Goal: Task Accomplishment & Management: Manage account settings

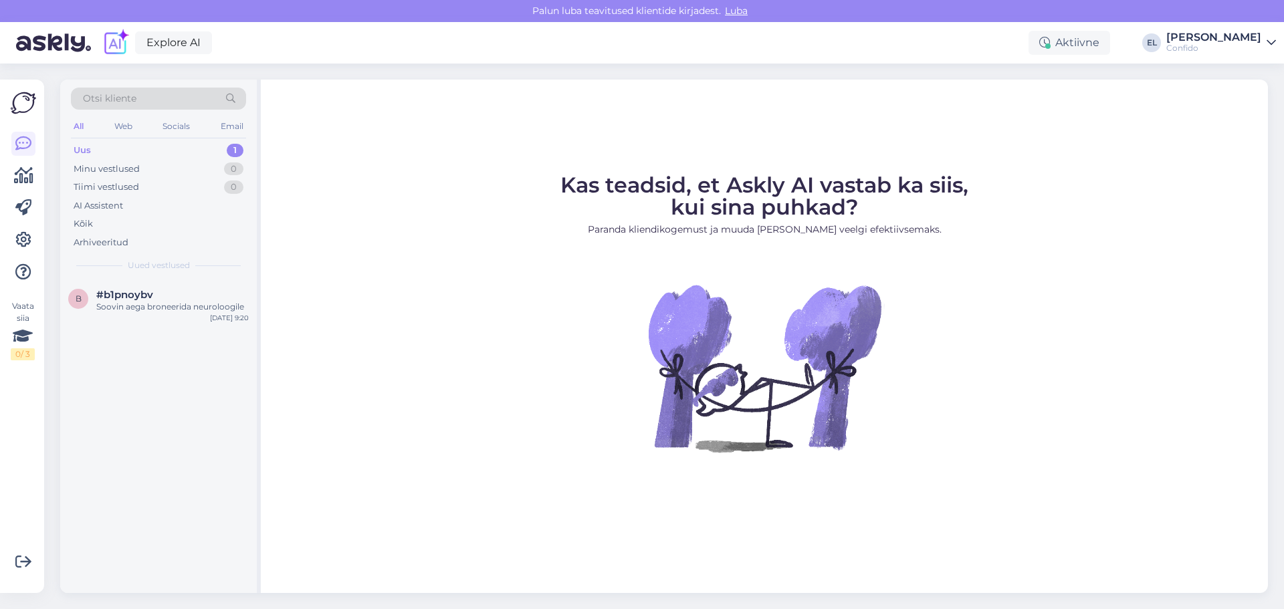
click at [318, 517] on div "Kas teadsid, et Askly AI vastab ka siis, kui sina puhkad? Paranda kliendikogemu…" at bounding box center [764, 337] width 1007 height 514
click at [30, 238] on icon at bounding box center [23, 240] width 16 height 16
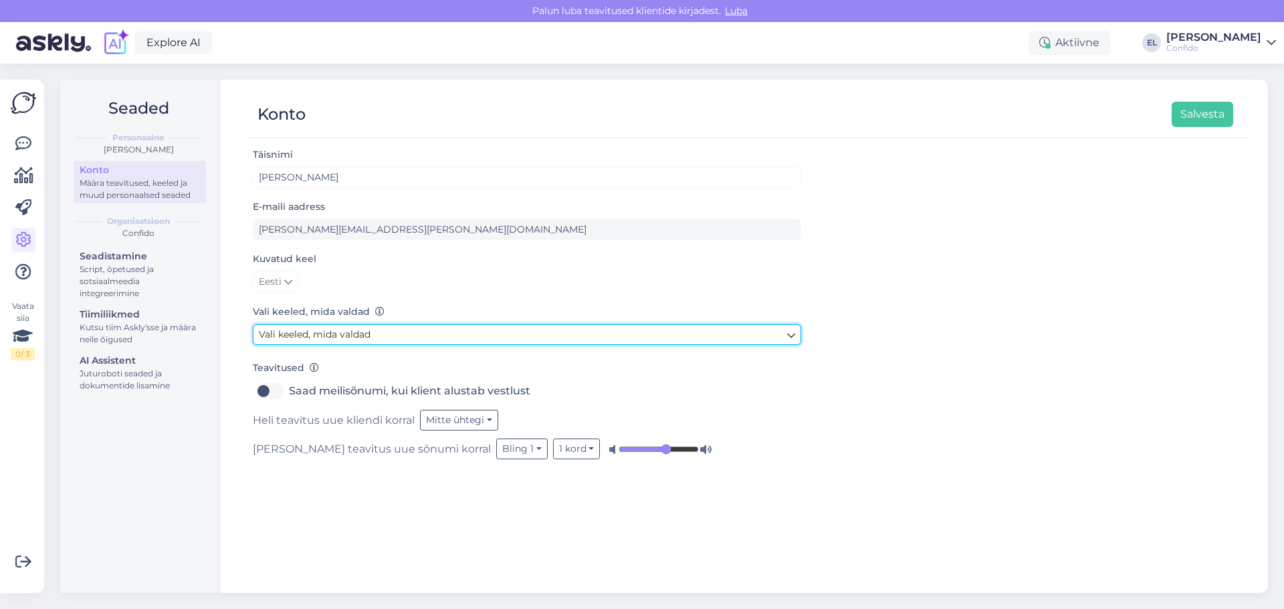
click at [332, 341] on link "Vali keeled, mida valdad" at bounding box center [527, 334] width 548 height 21
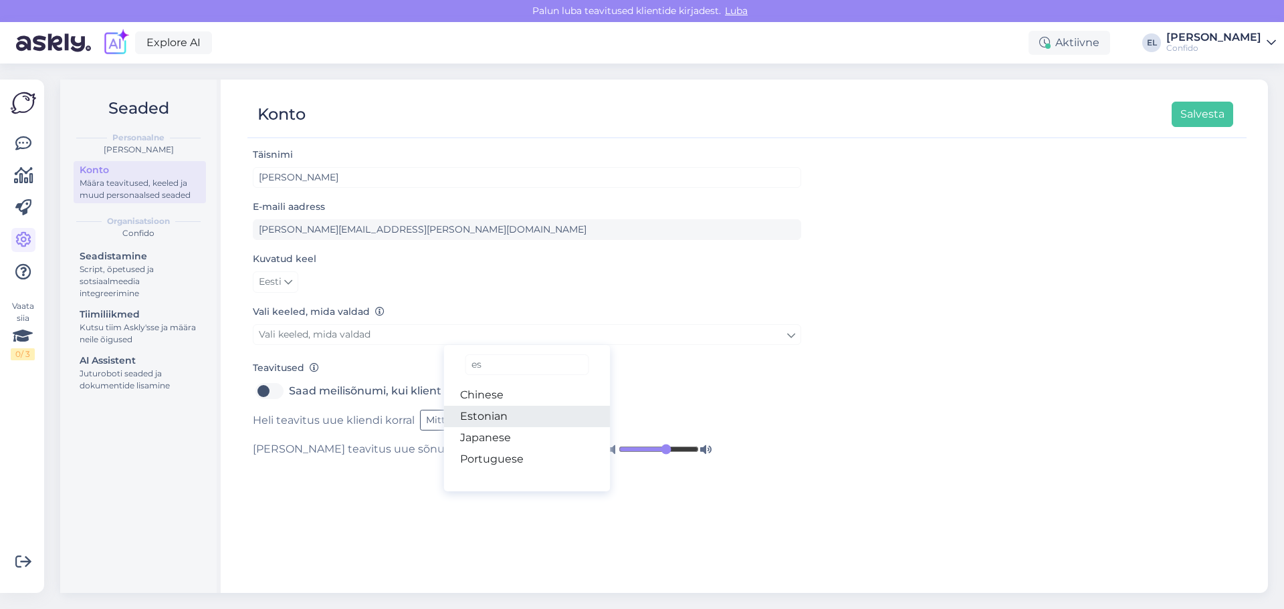
type input "es"
click at [492, 412] on link "Estonian" at bounding box center [527, 416] width 167 height 21
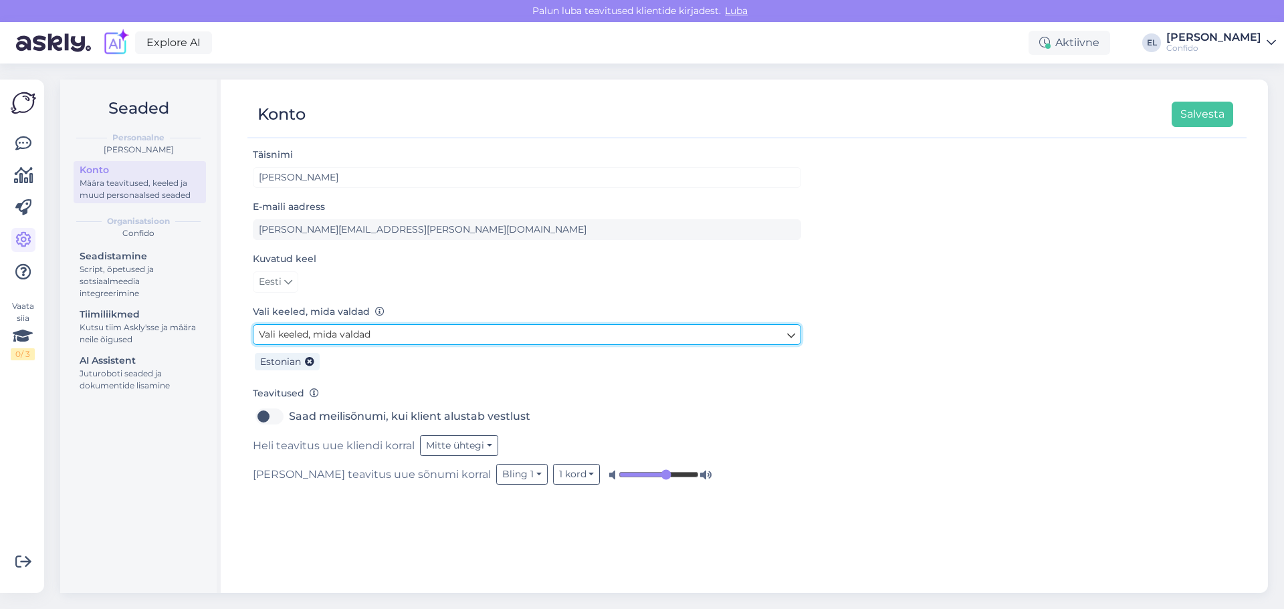
click at [393, 332] on link "Vali keeled, mida valdad" at bounding box center [527, 334] width 548 height 21
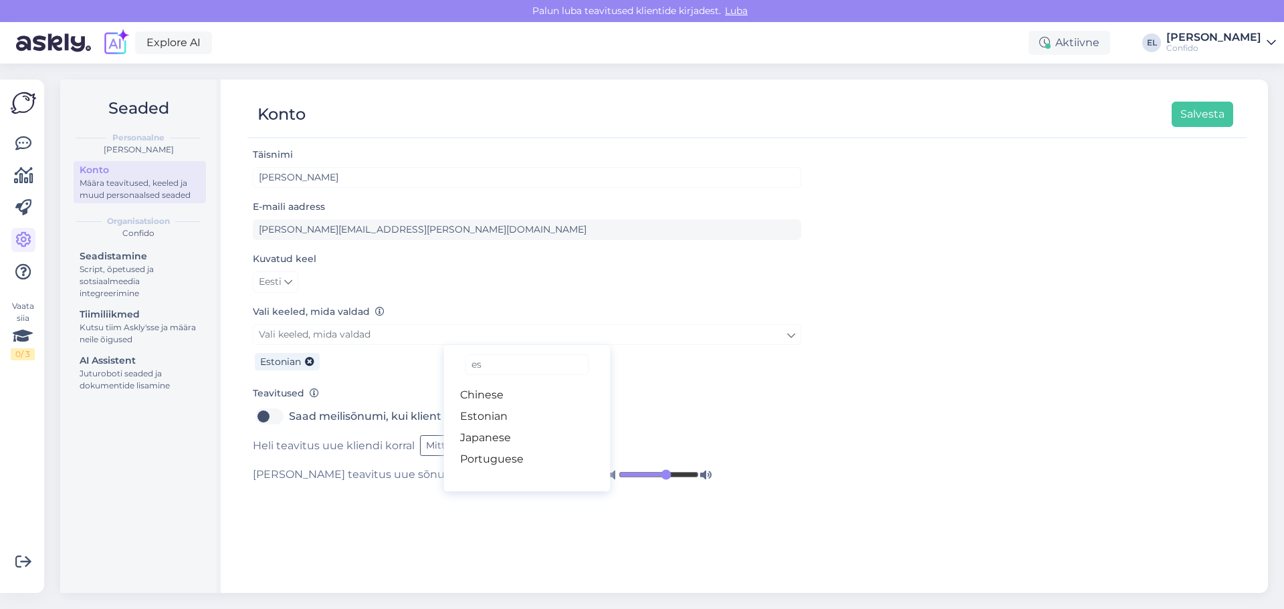
click at [372, 324] on div "Vali keeled, mida valdad Vali keeled, mida valdad es Chinese Estonian Japanese …" at bounding box center [527, 339] width 548 height 71
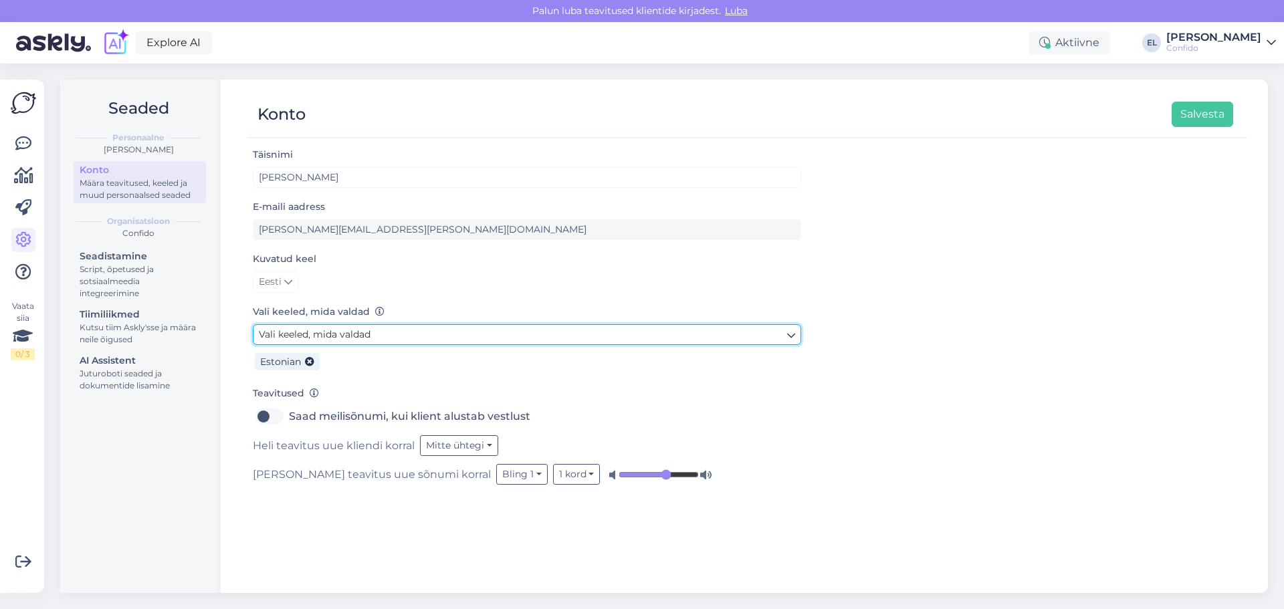
click at [376, 334] on link "Vali keeled, mida valdad" at bounding box center [527, 334] width 548 height 21
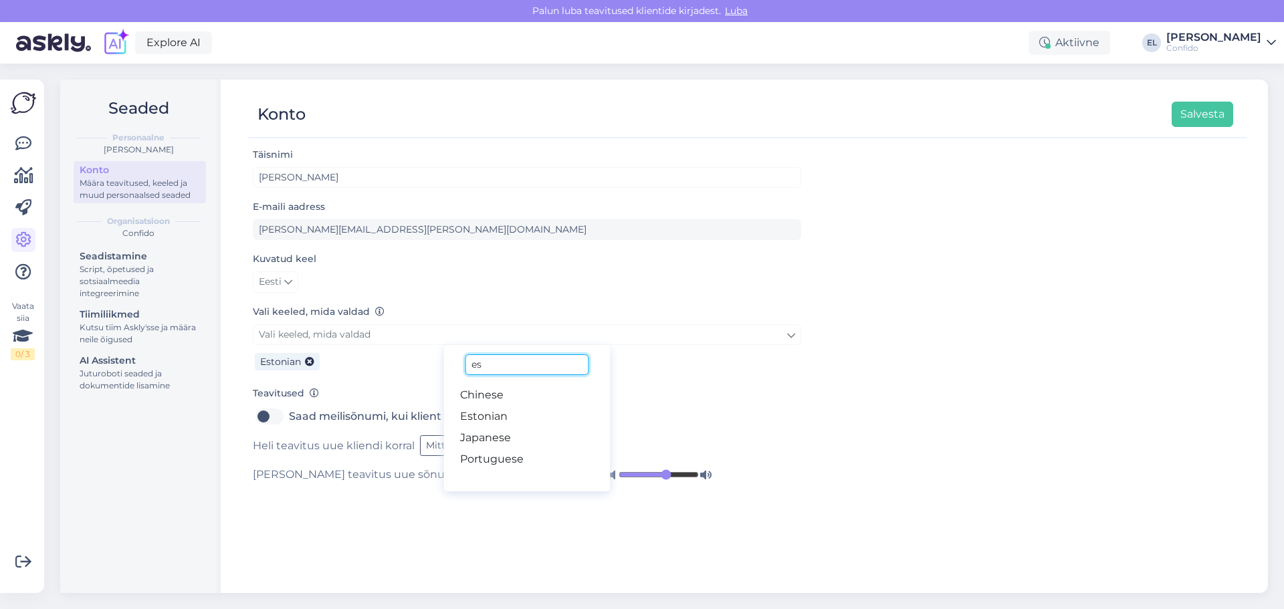
drag, startPoint x: 529, startPoint y: 364, endPoint x: 419, endPoint y: 367, distance: 110.4
click at [419, 367] on div "Vali keeled, mida valdad es Chinese Estonian Japanese Portuguese Estonian" at bounding box center [527, 349] width 548 height 50
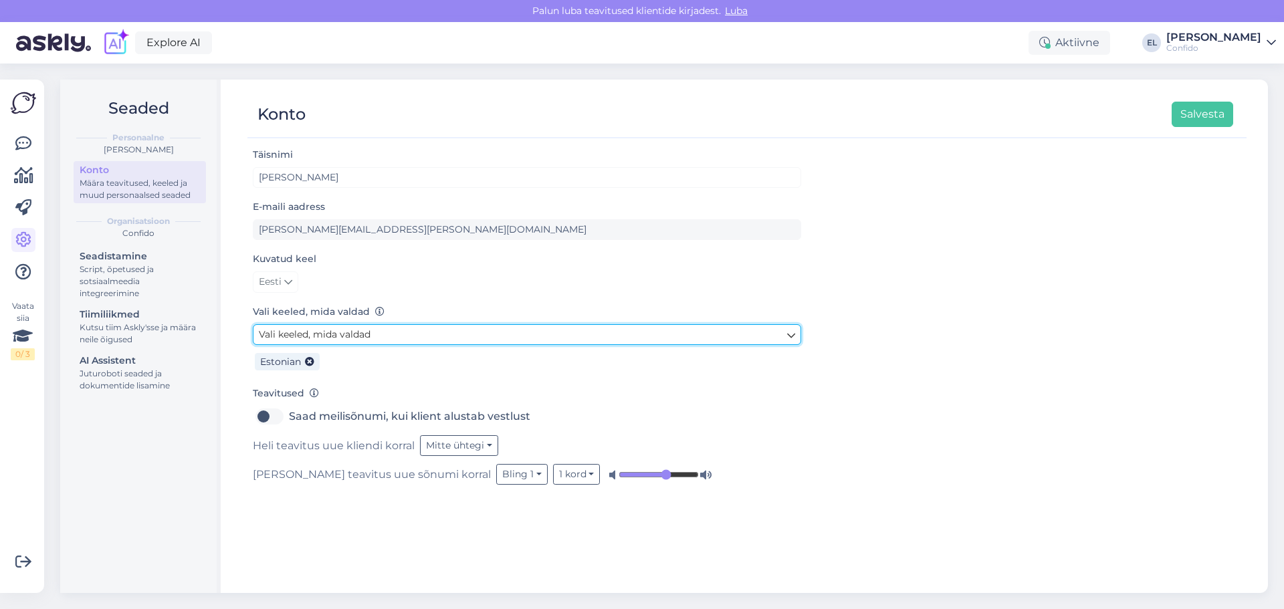
click at [421, 329] on link "Vali keeled, mida valdad" at bounding box center [527, 334] width 548 height 21
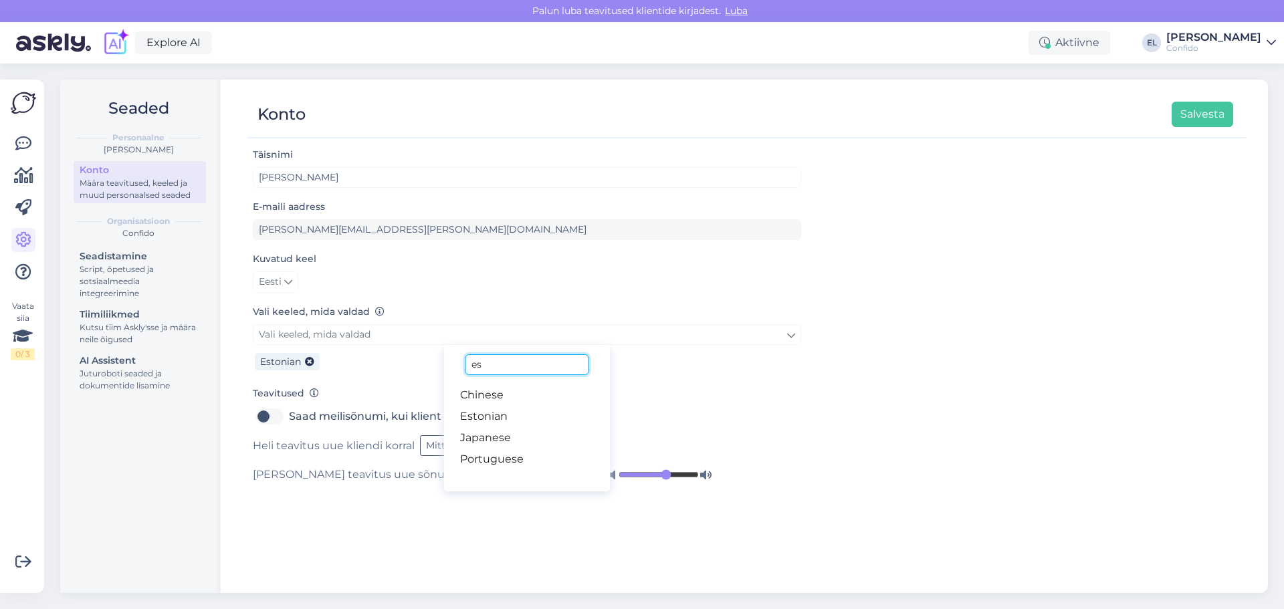
click at [522, 372] on input "es" at bounding box center [526, 364] width 123 height 21
drag, startPoint x: 524, startPoint y: 366, endPoint x: 461, endPoint y: 368, distance: 62.9
click at [461, 368] on div "es Chinese Estonian Japanese Portuguese" at bounding box center [527, 418] width 167 height 146
type input "eng"
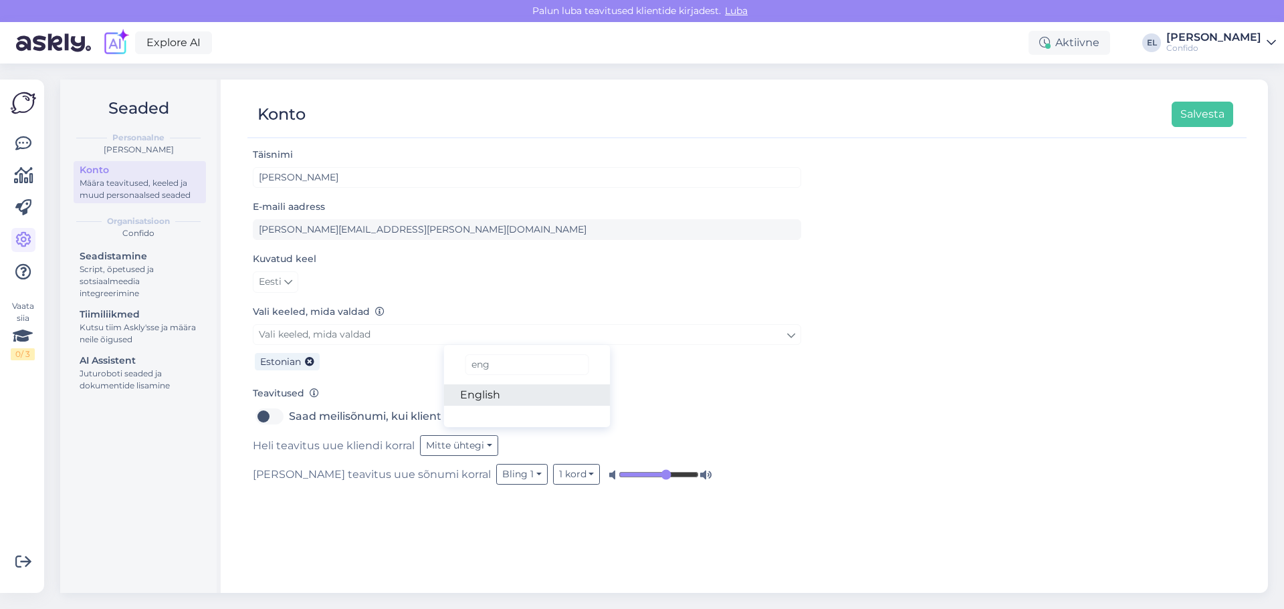
click at [515, 392] on link "English" at bounding box center [527, 395] width 167 height 21
click at [479, 440] on button "Mitte ühtegi" at bounding box center [459, 445] width 78 height 21
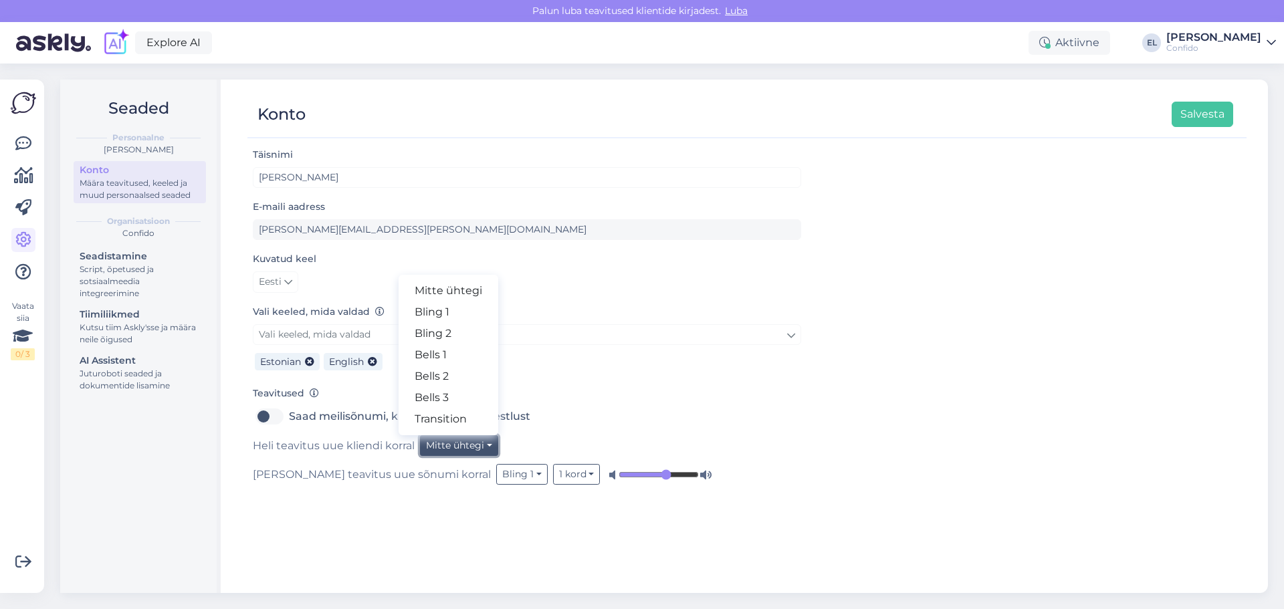
click at [469, 448] on button "Mitte ühtegi" at bounding box center [459, 445] width 78 height 21
click at [429, 449] on button "Mitte ühtegi" at bounding box center [459, 445] width 78 height 21
click at [467, 311] on link "Bling 1" at bounding box center [449, 312] width 100 height 21
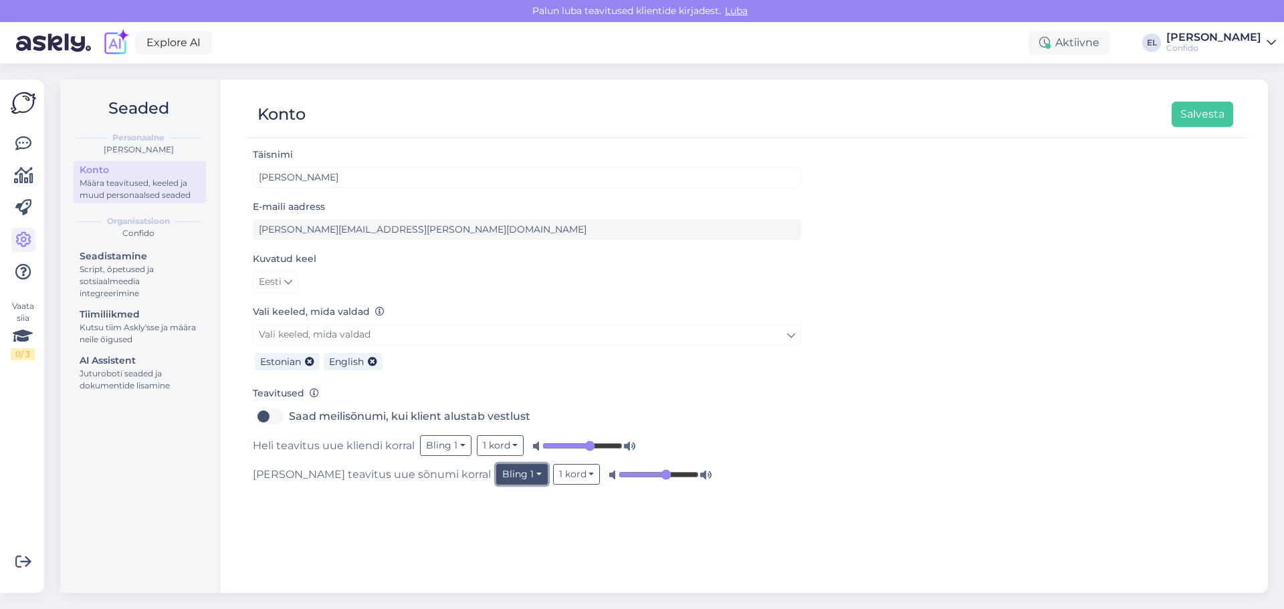
click at [496, 478] on button "Bling 1" at bounding box center [521, 474] width 51 height 21
click at [448, 363] on link "Bling 2" at bounding box center [498, 362] width 100 height 21
click at [496, 474] on button "Bling 2" at bounding box center [522, 474] width 53 height 21
click at [450, 379] on link "Bells 1" at bounding box center [500, 383] width 100 height 21
click at [496, 471] on button "Bells 1" at bounding box center [520, 474] width 49 height 21
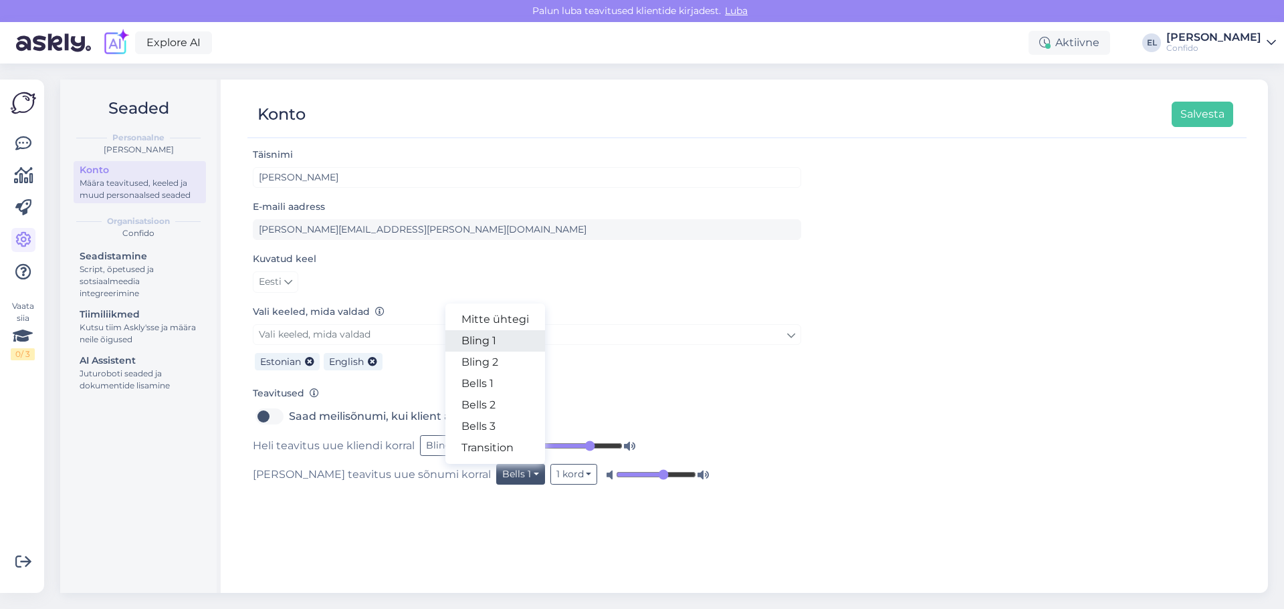
click at [445, 344] on link "Bling 1" at bounding box center [495, 340] width 100 height 21
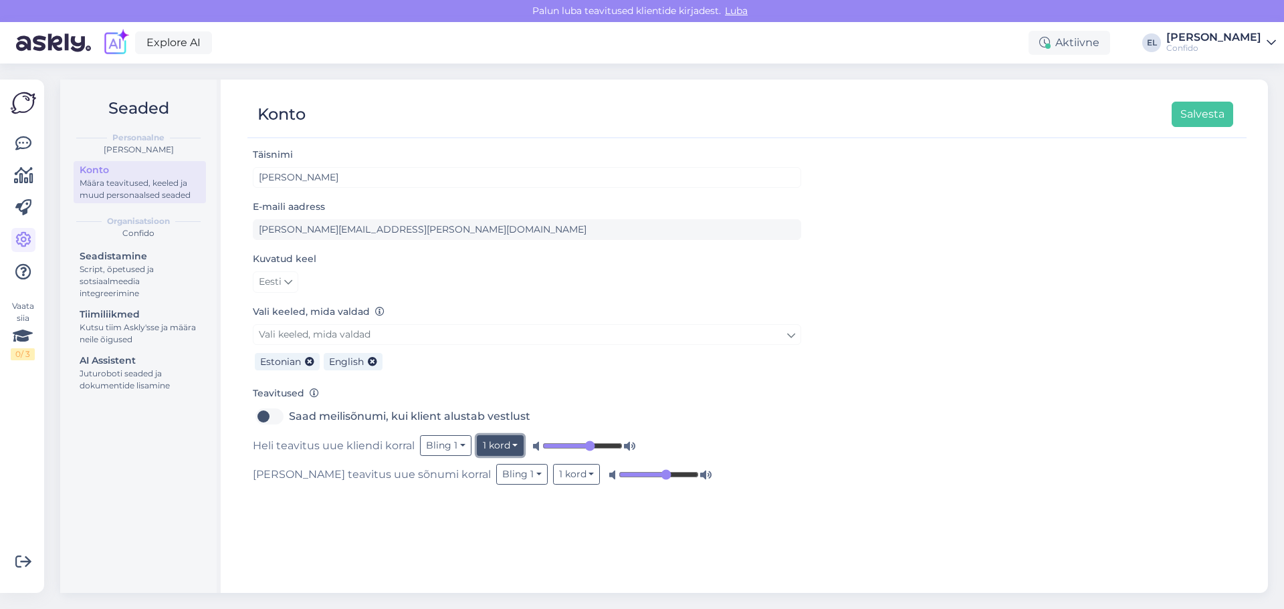
click at [477, 448] on button "1 kord" at bounding box center [500, 445] width 47 height 21
click at [473, 495] on link "5 korda" at bounding box center [467, 494] width 114 height 21
click at [442, 528] on div "Täisnimi [PERSON_NAME] E-maili aadress [PERSON_NAME][EMAIL_ADDRESS][PERSON_NAME…" at bounding box center [746, 363] width 999 height 435
click at [459, 444] on button "Bling 1" at bounding box center [445, 445] width 51 height 21
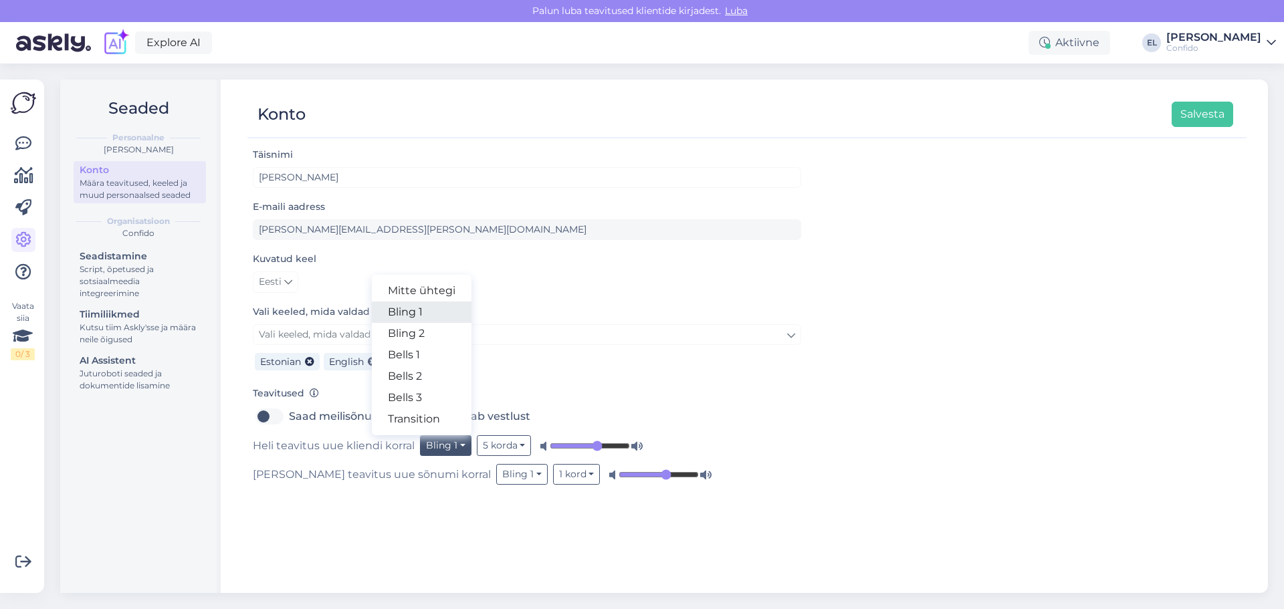
click at [424, 318] on link "Bling 1" at bounding box center [422, 312] width 100 height 21
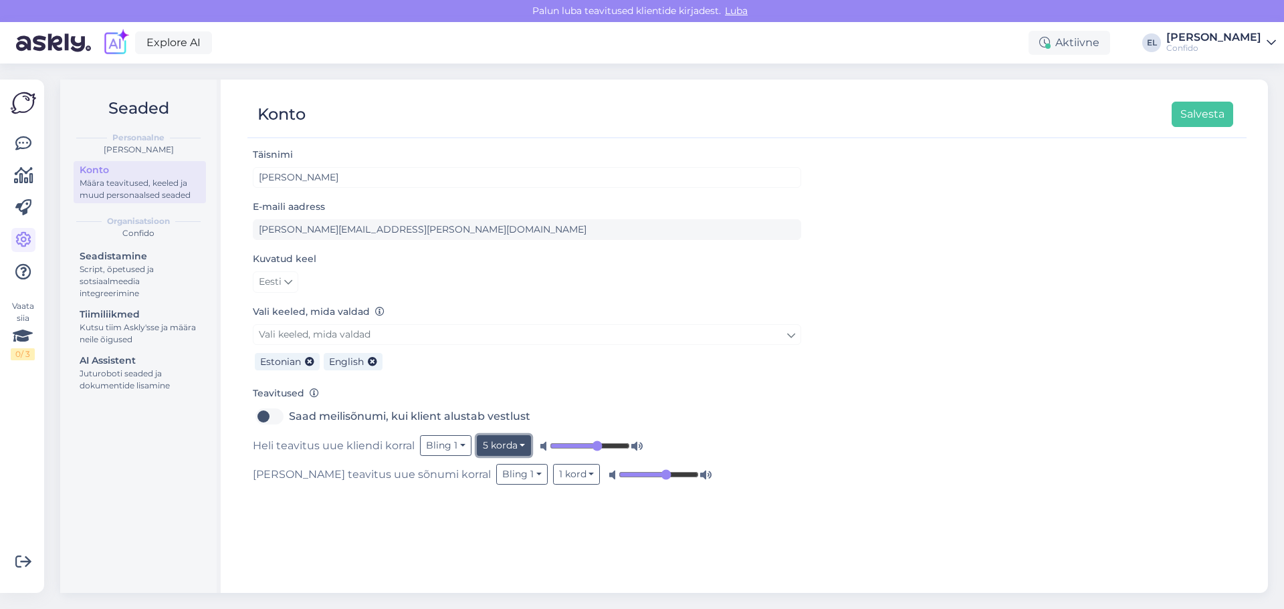
click at [500, 448] on button "5 korda" at bounding box center [504, 445] width 55 height 21
click at [590, 374] on div "Estonian English" at bounding box center [527, 359] width 548 height 29
click at [553, 476] on button "1 kord" at bounding box center [576, 474] width 47 height 21
click at [486, 410] on link "5 korda" at bounding box center [543, 405] width 114 height 21
click at [344, 535] on div "Täisnimi [PERSON_NAME] E-maili aadress [PERSON_NAME][EMAIL_ADDRESS][PERSON_NAME…" at bounding box center [746, 363] width 999 height 435
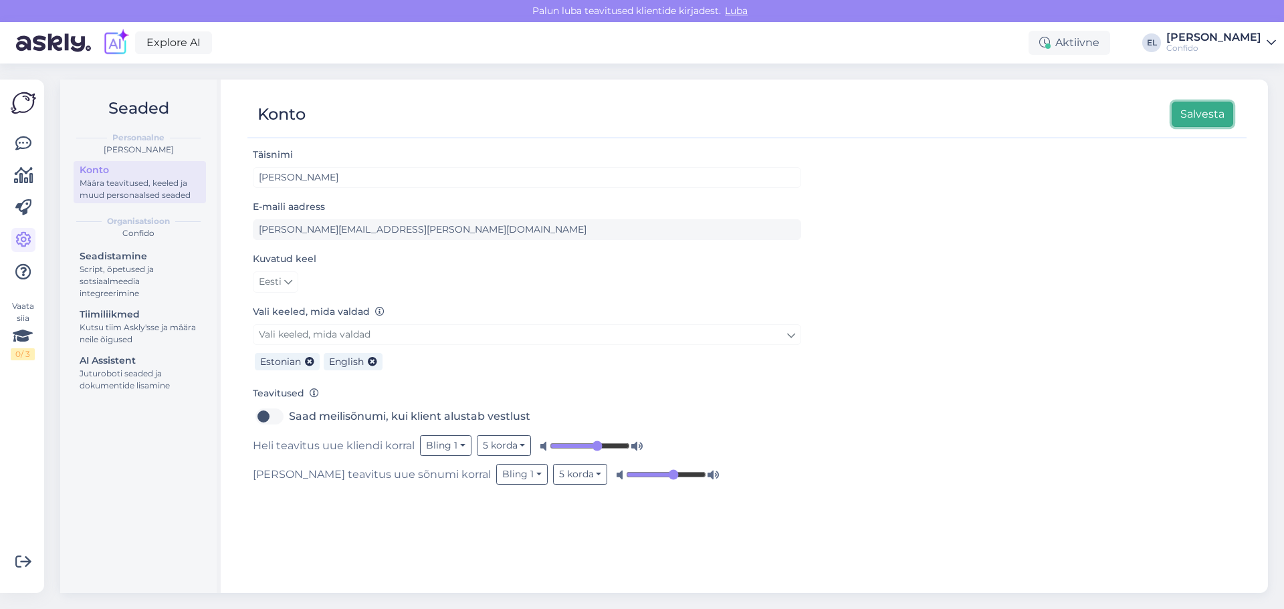
click at [1206, 120] on button "Salvesta" at bounding box center [1203, 114] width 62 height 25
click at [741, 9] on span "Luba" at bounding box center [736, 11] width 31 height 12
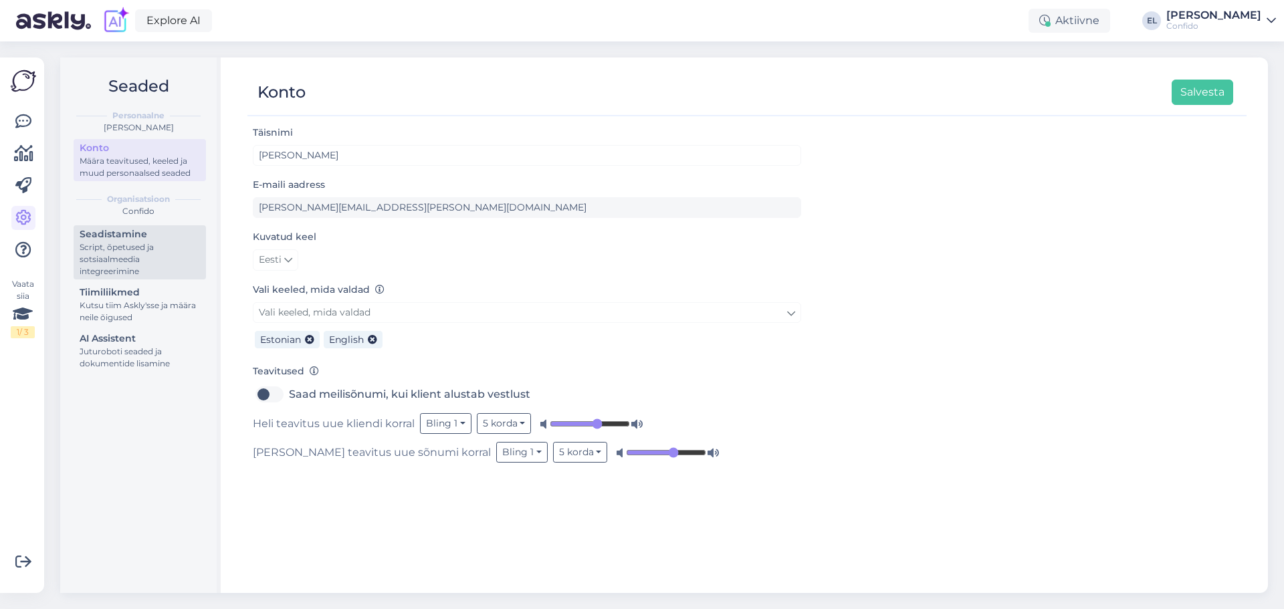
click at [168, 239] on div "Seadistamine" at bounding box center [140, 234] width 120 height 14
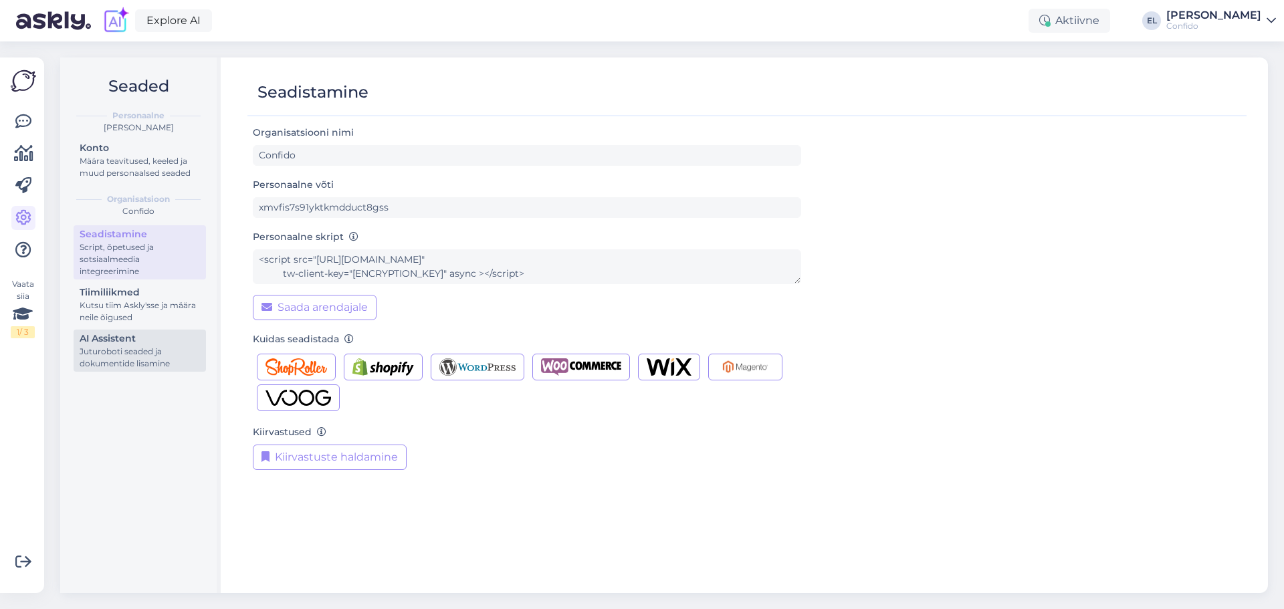
click at [132, 337] on div "AI Assistent" at bounding box center [140, 339] width 120 height 14
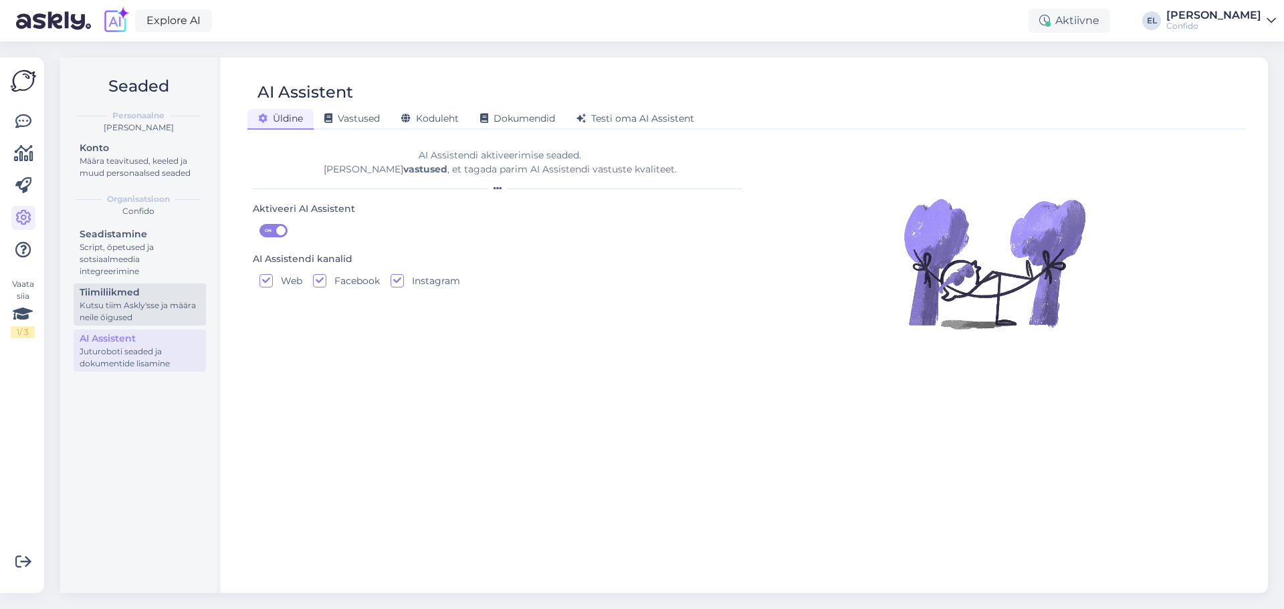
click at [128, 306] on div "Kutsu tiim Askly'sse ja määra neile õigused" at bounding box center [140, 312] width 120 height 24
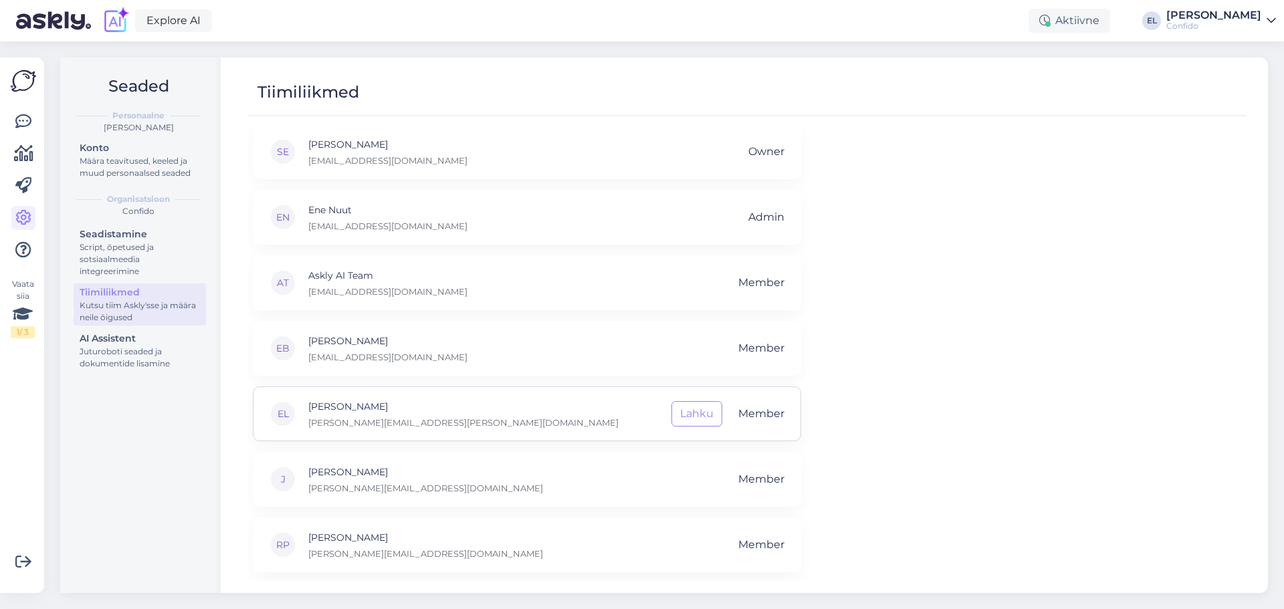
scroll to position [2, 0]
click at [130, 351] on div "Juturoboti seaded ja dokumentide lisamine" at bounding box center [140, 358] width 120 height 24
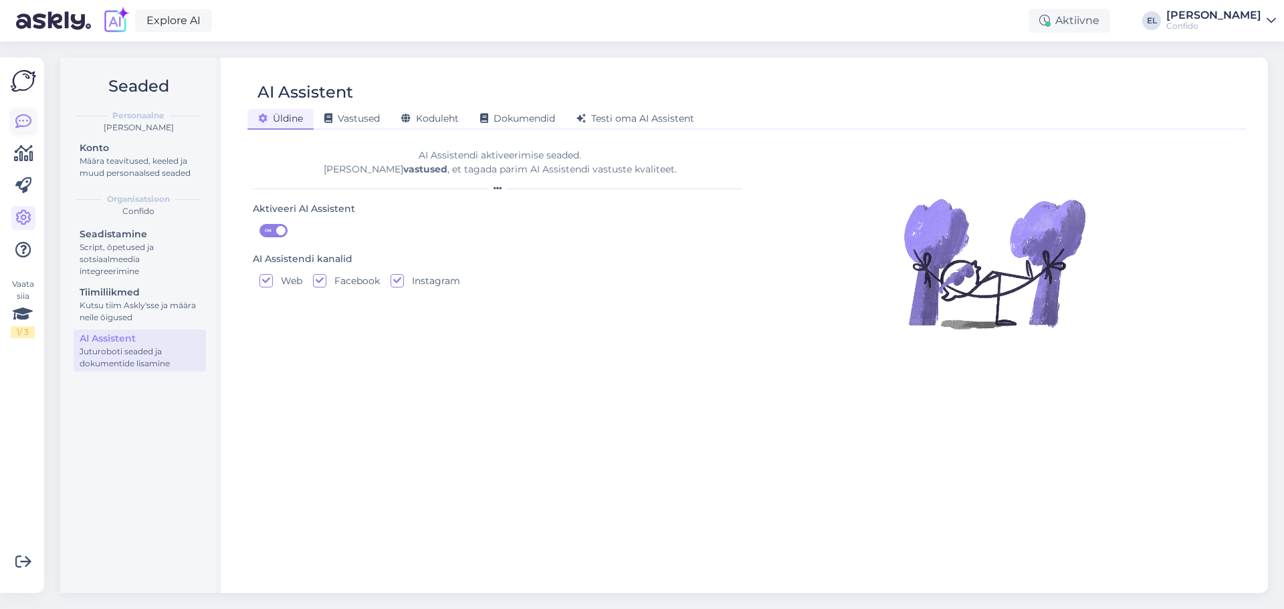
click at [19, 125] on icon at bounding box center [23, 122] width 16 height 16
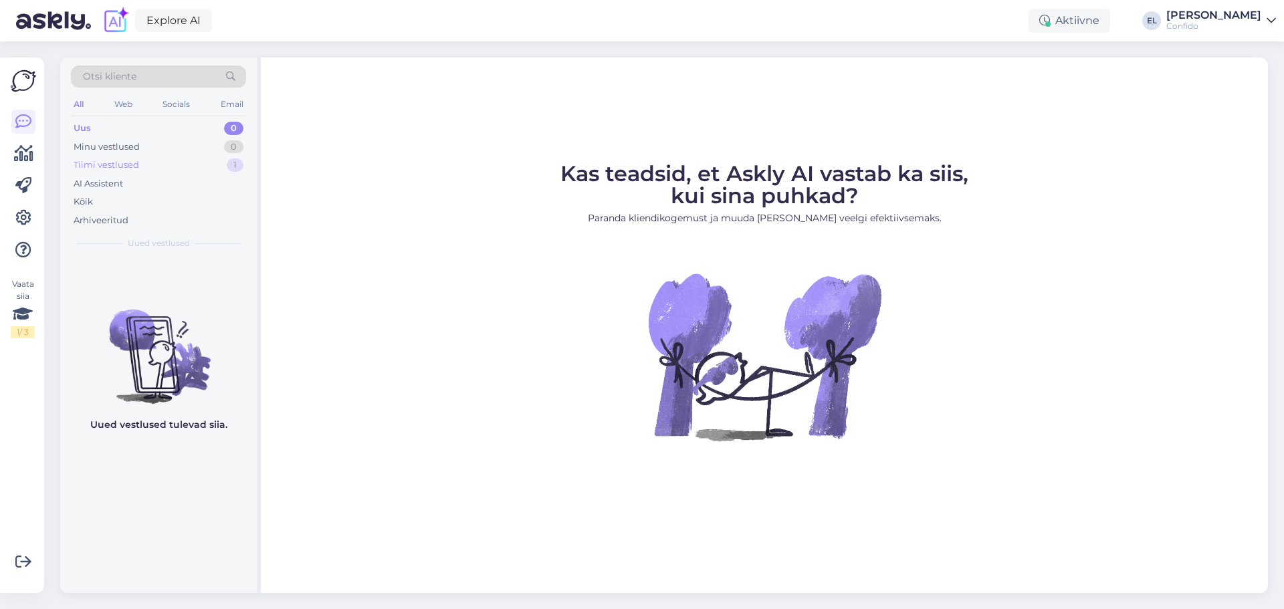
click at [156, 171] on div "Tiimi vestlused 1" at bounding box center [158, 165] width 175 height 19
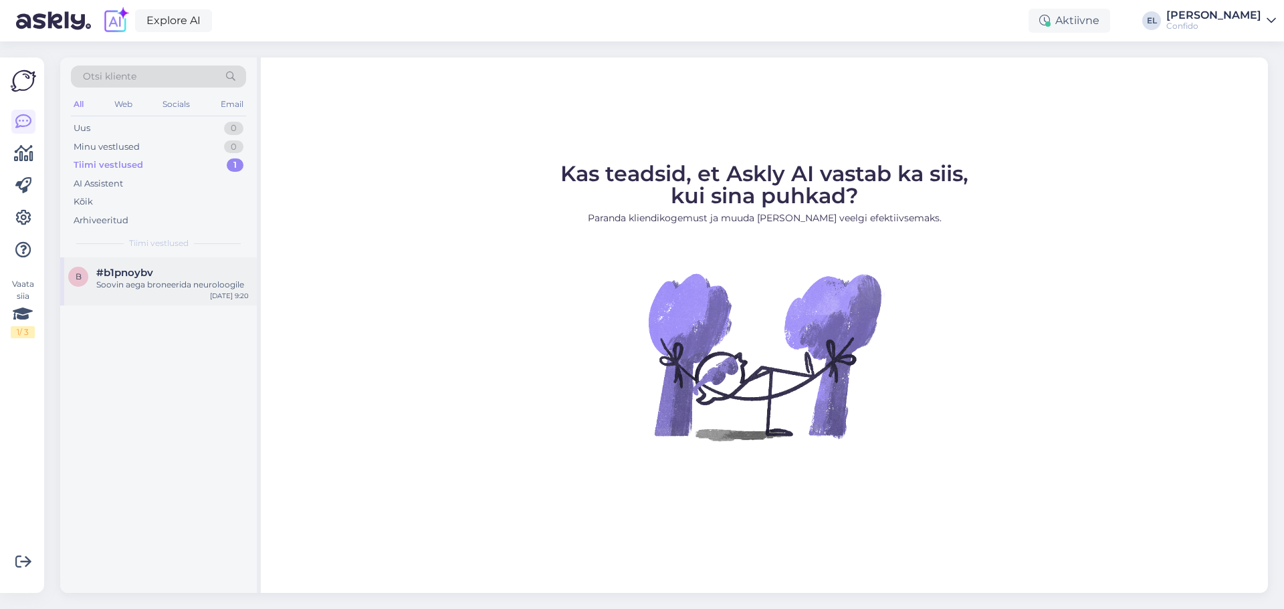
click at [115, 279] on div "Soovin aega broneerida neuroloogile" at bounding box center [172, 285] width 152 height 12
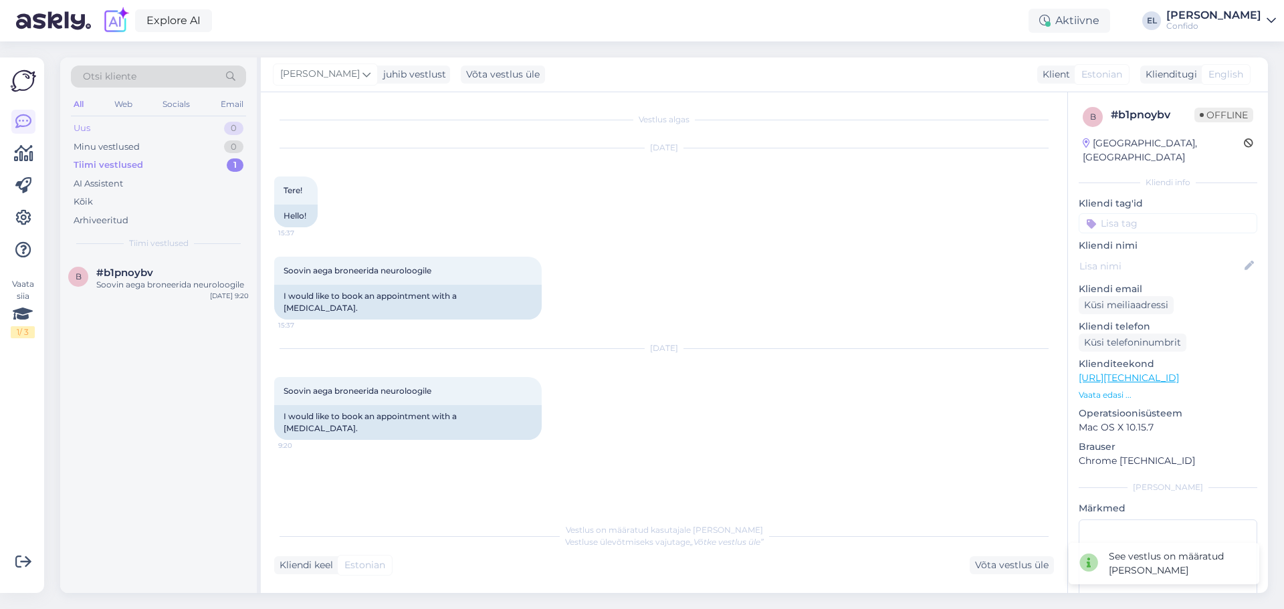
click at [141, 126] on div "Uus 0" at bounding box center [158, 128] width 175 height 19
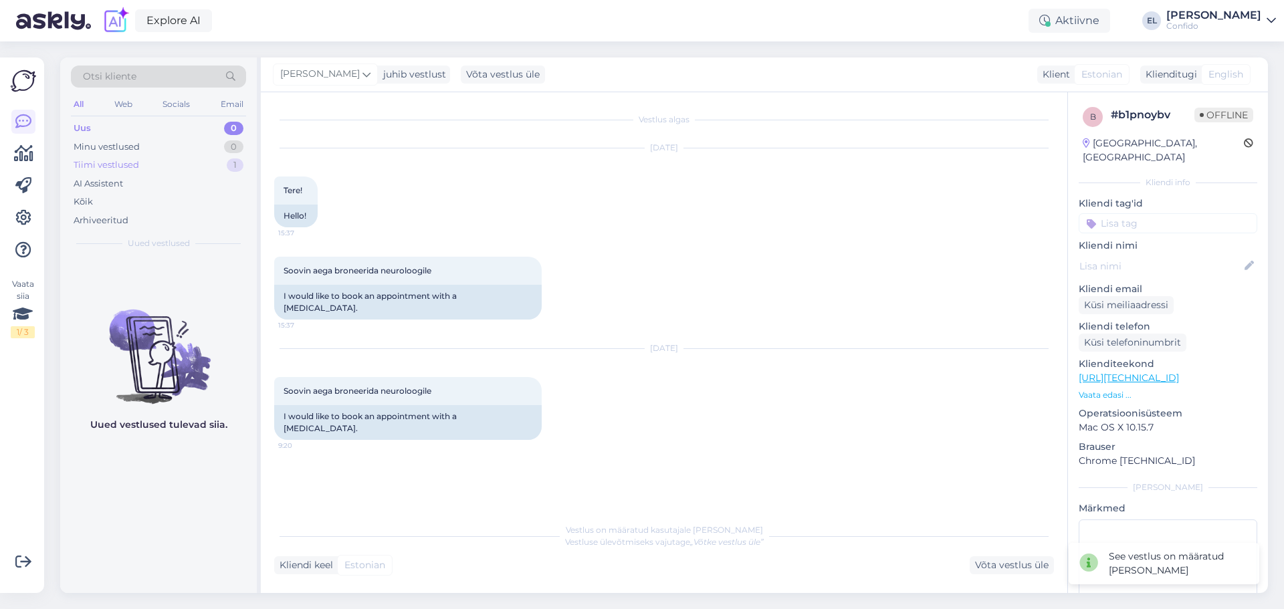
click at [123, 163] on div "Tiimi vestlused" at bounding box center [107, 164] width 66 height 13
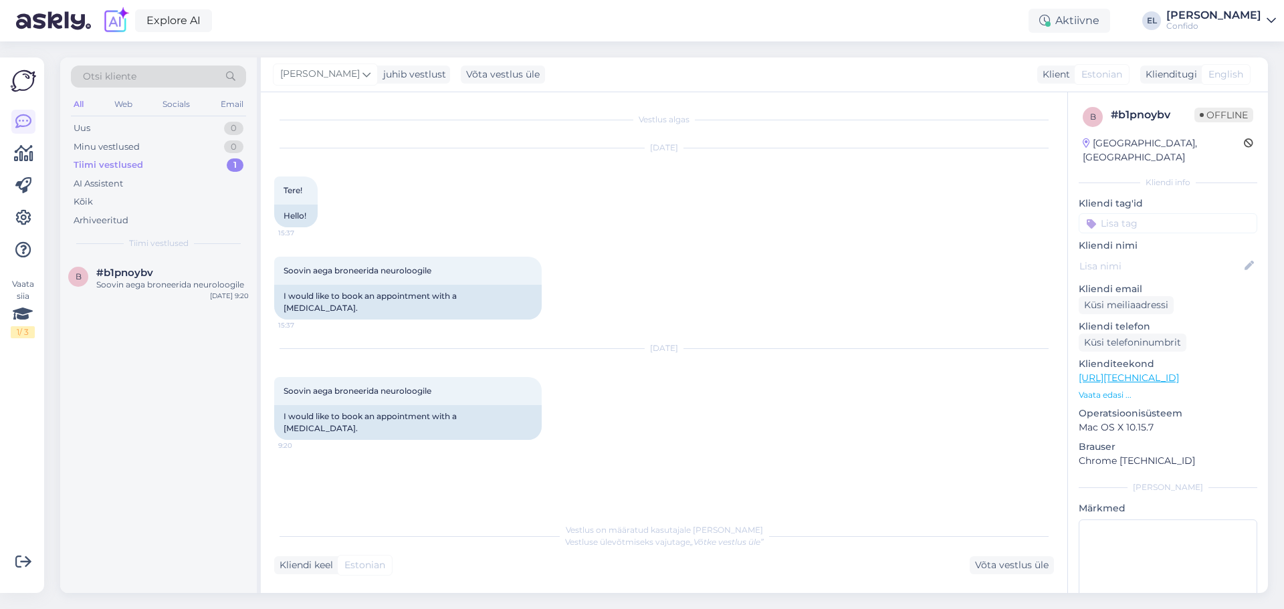
click at [134, 170] on div "Tiimi vestlused" at bounding box center [109, 164] width 70 height 13
drag, startPoint x: 1256, startPoint y: 408, endPoint x: 1260, endPoint y: 511, distance: 103.1
click at [1260, 511] on div "b # b1pnoybv Offline Estonia, Tallinn Kliendi info Kliendi tag'id Kliendi nimi …" at bounding box center [1167, 342] width 201 height 501
click at [1283, 365] on div "Otsi kliente All Web Socials Email Uus 0 Minu vestlused 0 Tiimi vestlused 1 AI …" at bounding box center [668, 325] width 1232 height 568
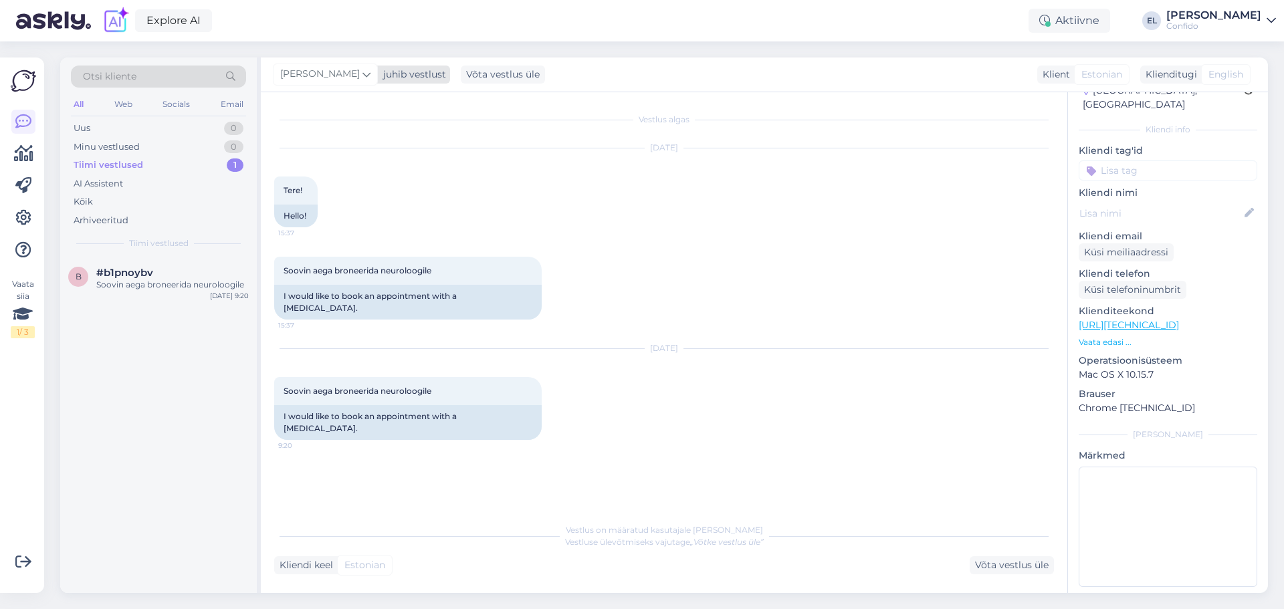
click at [362, 71] on icon at bounding box center [366, 74] width 8 height 15
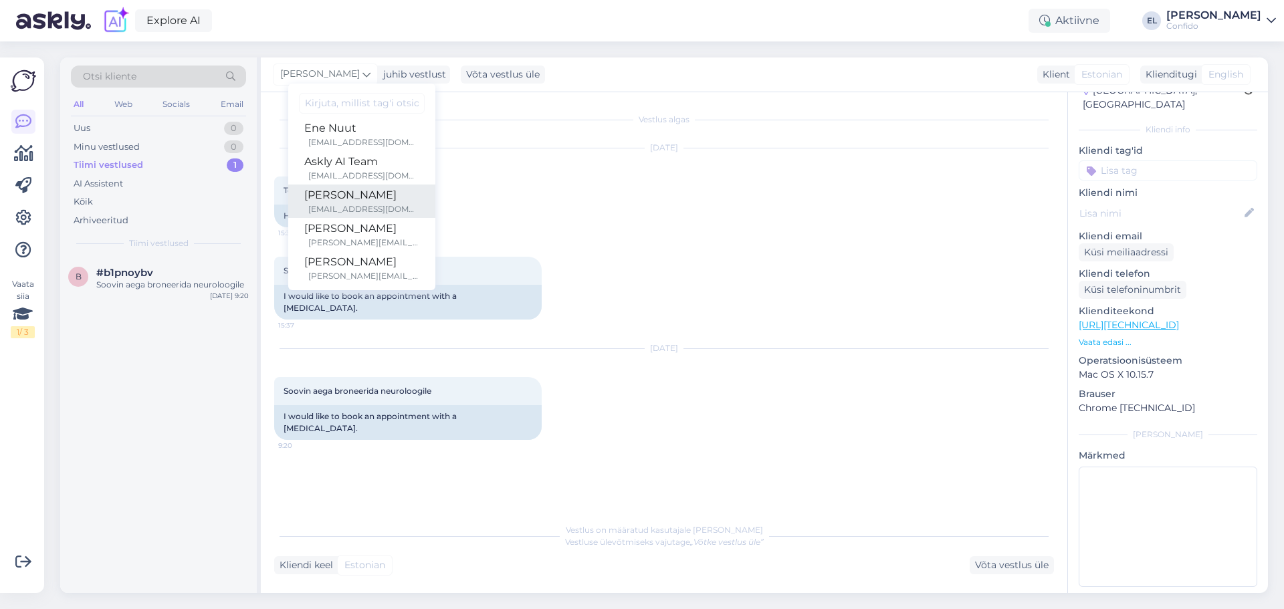
scroll to position [78, 0]
click at [166, 383] on div "b #b1pnoybv Soovin aega broneerida neuroloogile Jul 25 9:20" at bounding box center [158, 425] width 197 height 336
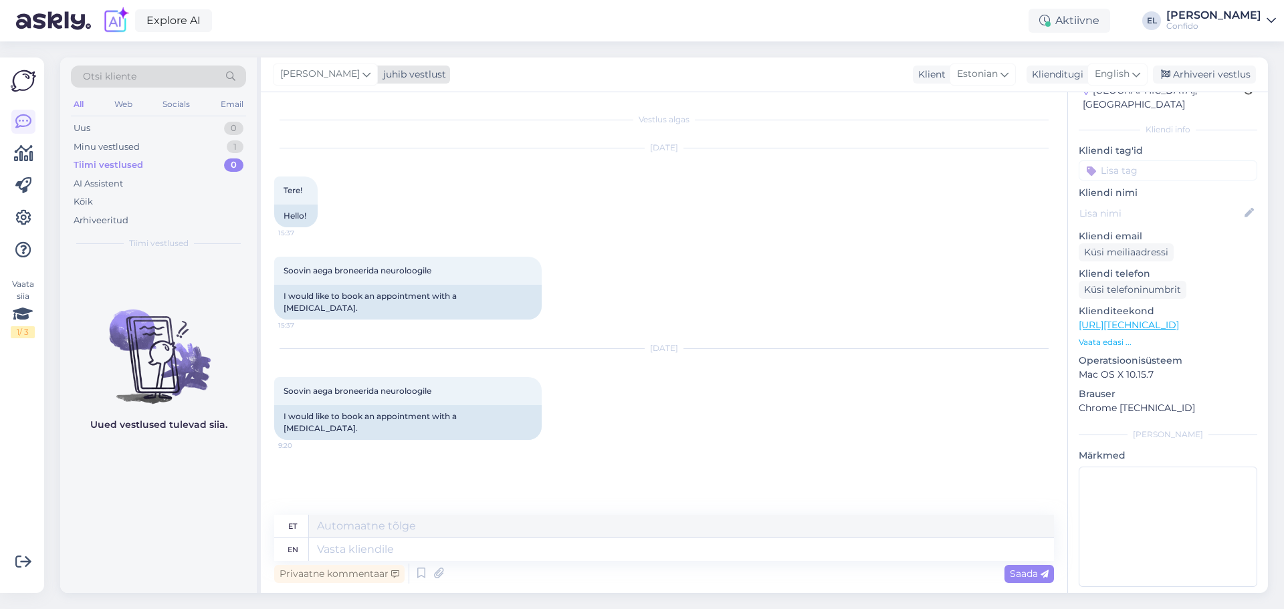
click at [362, 76] on icon at bounding box center [366, 74] width 8 height 15
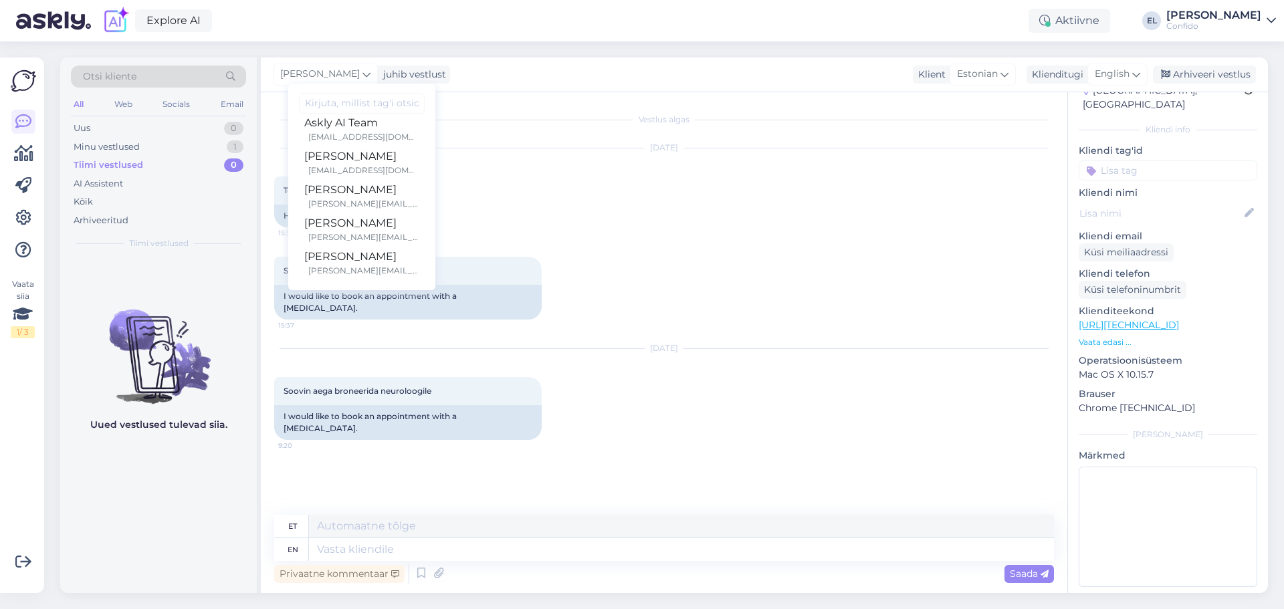
click at [528, 45] on div "Otsi kliente All Web Socials Email Uus 0 Minu vestlused 1 Tiimi vestlused 0 AI …" at bounding box center [668, 325] width 1232 height 568
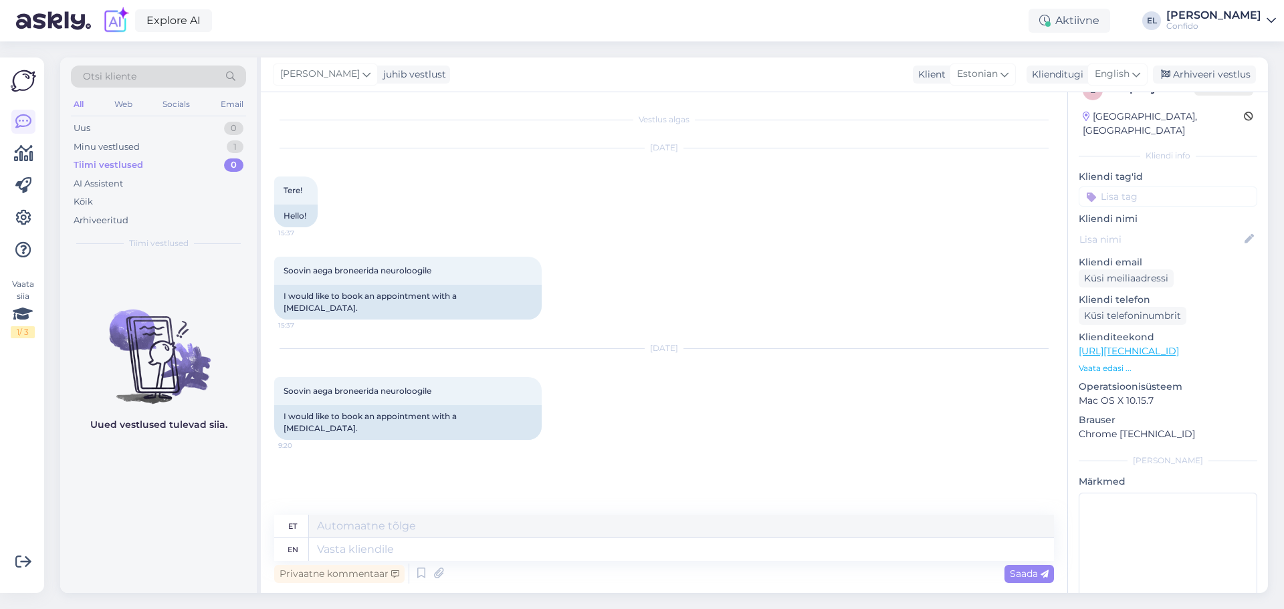
scroll to position [53, 0]
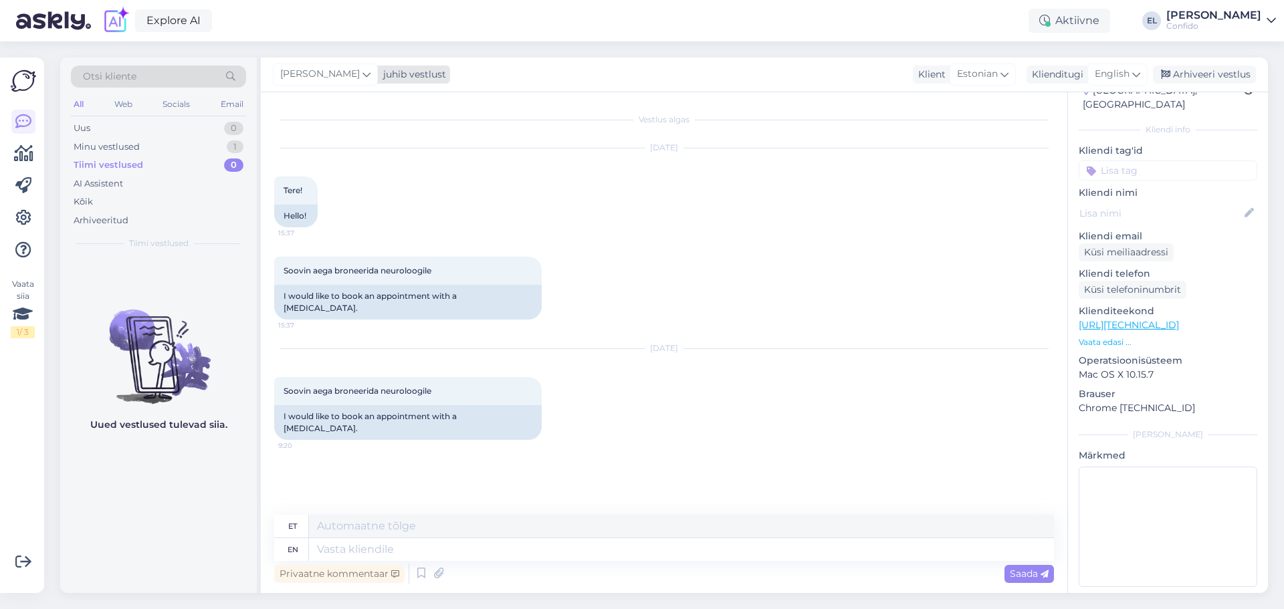
click at [329, 72] on span "[PERSON_NAME]" at bounding box center [320, 74] width 80 height 15
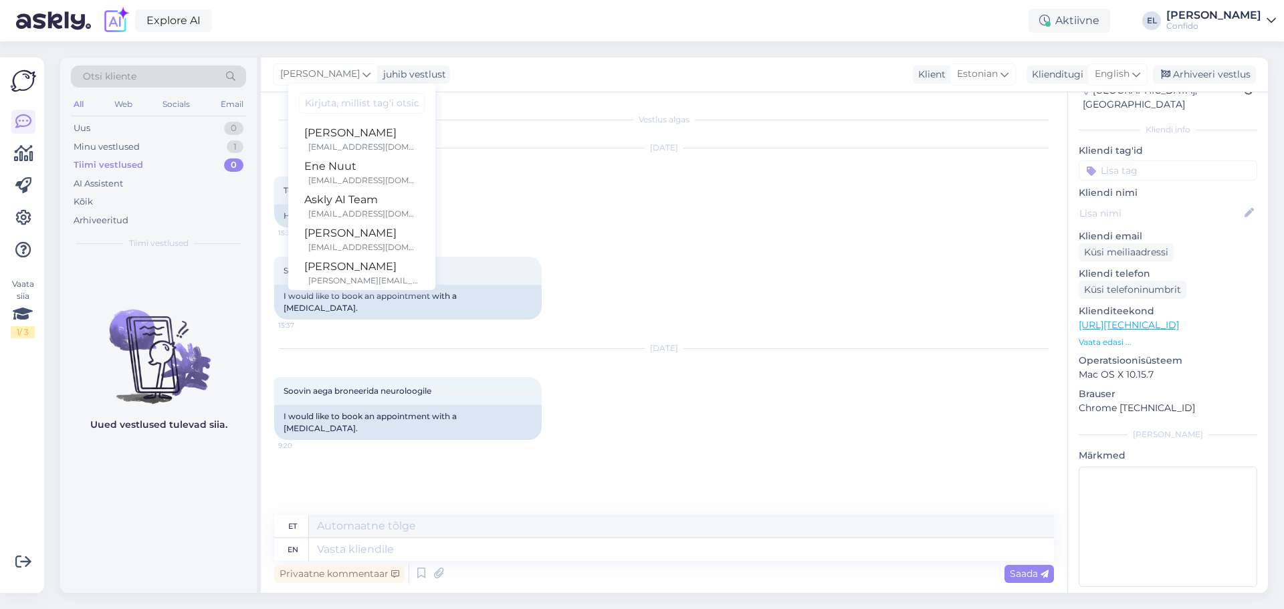
scroll to position [0, 0]
click at [536, 66] on div "Esther Laur juhib vestlust Sandre Elland sandre.elland@confido.ee Ene Nuut ene.…" at bounding box center [764, 75] width 1007 height 35
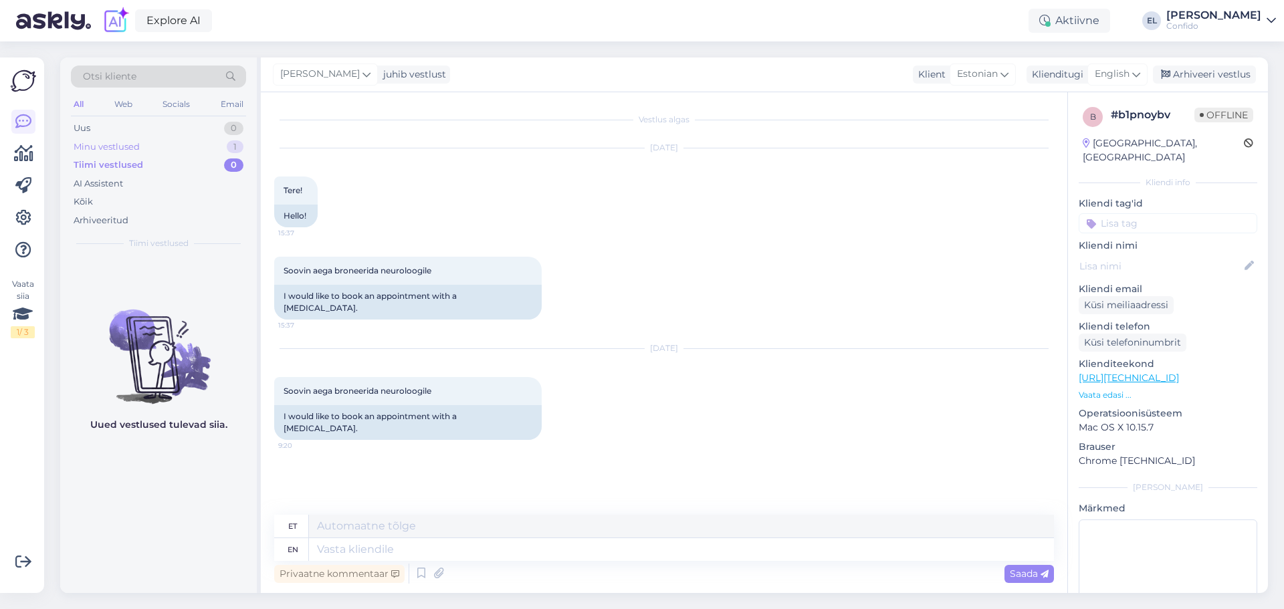
click at [146, 148] on div "Minu vestlused 1" at bounding box center [158, 147] width 175 height 19
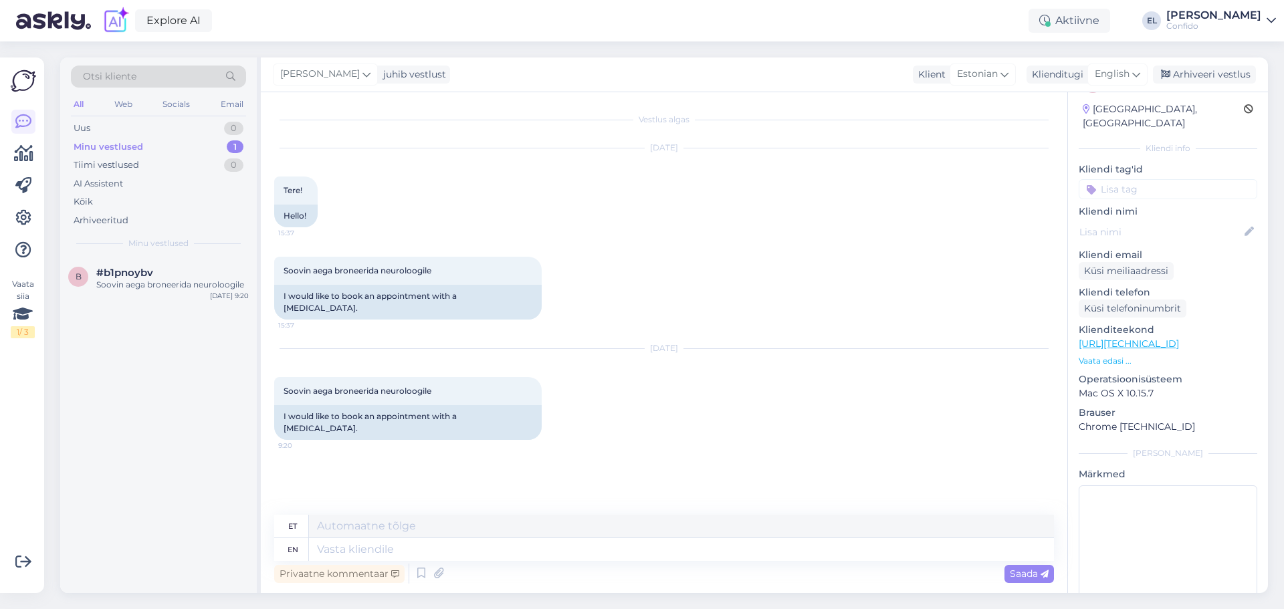
scroll to position [53, 0]
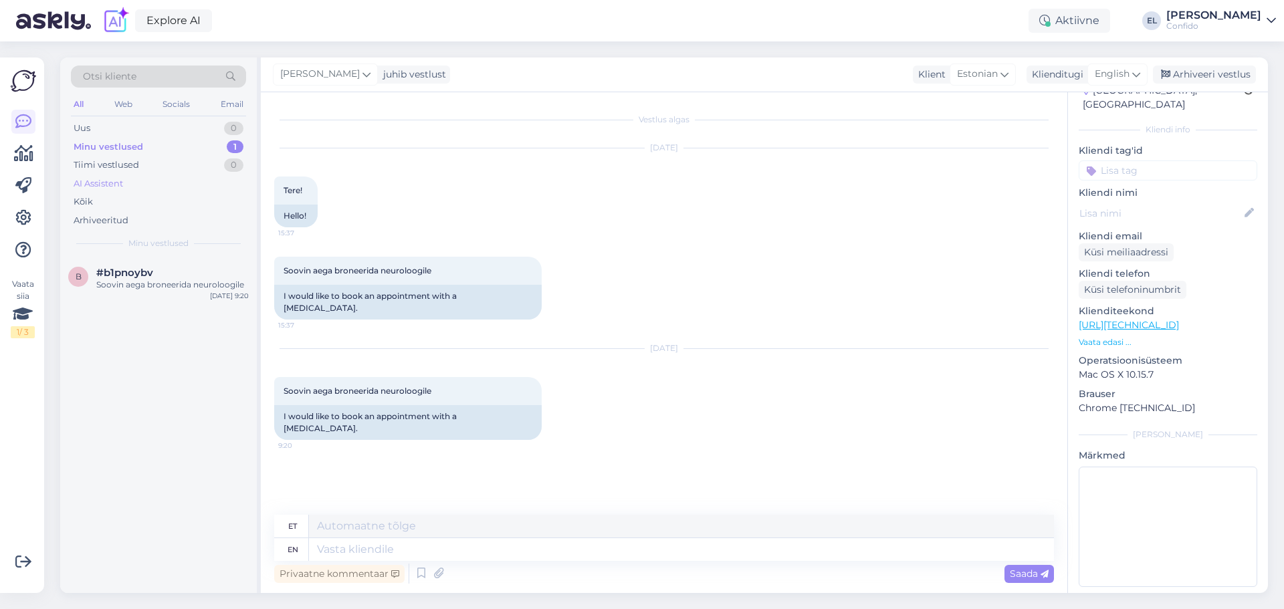
click at [140, 179] on div "AI Assistent" at bounding box center [158, 184] width 175 height 19
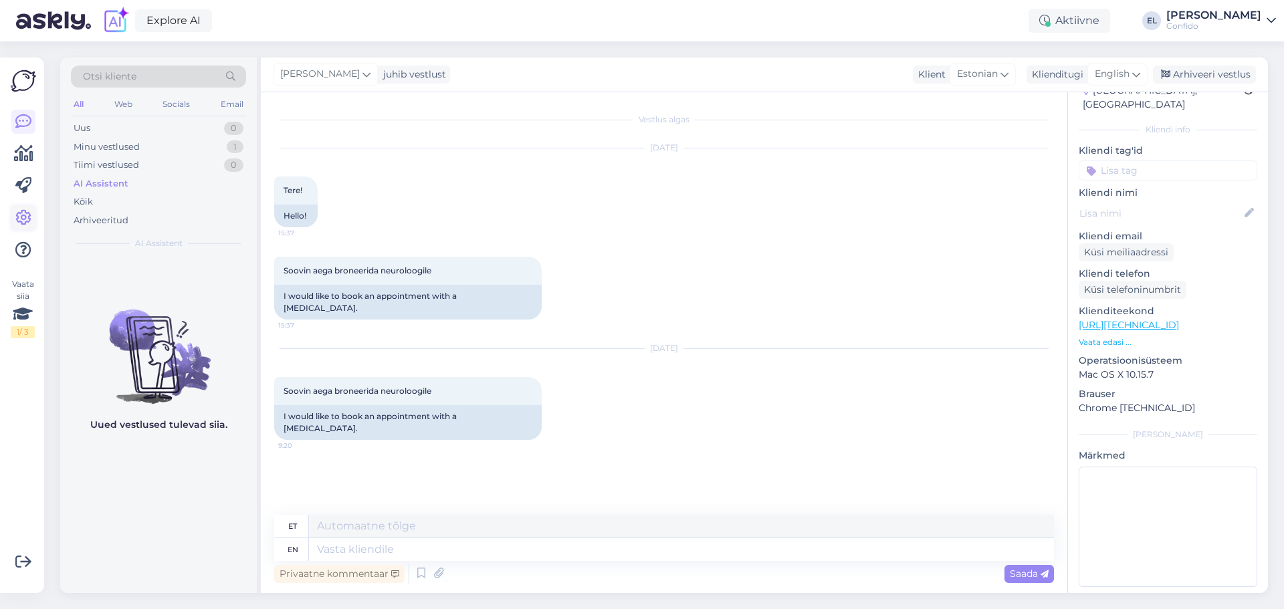
click at [19, 221] on icon at bounding box center [23, 218] width 16 height 16
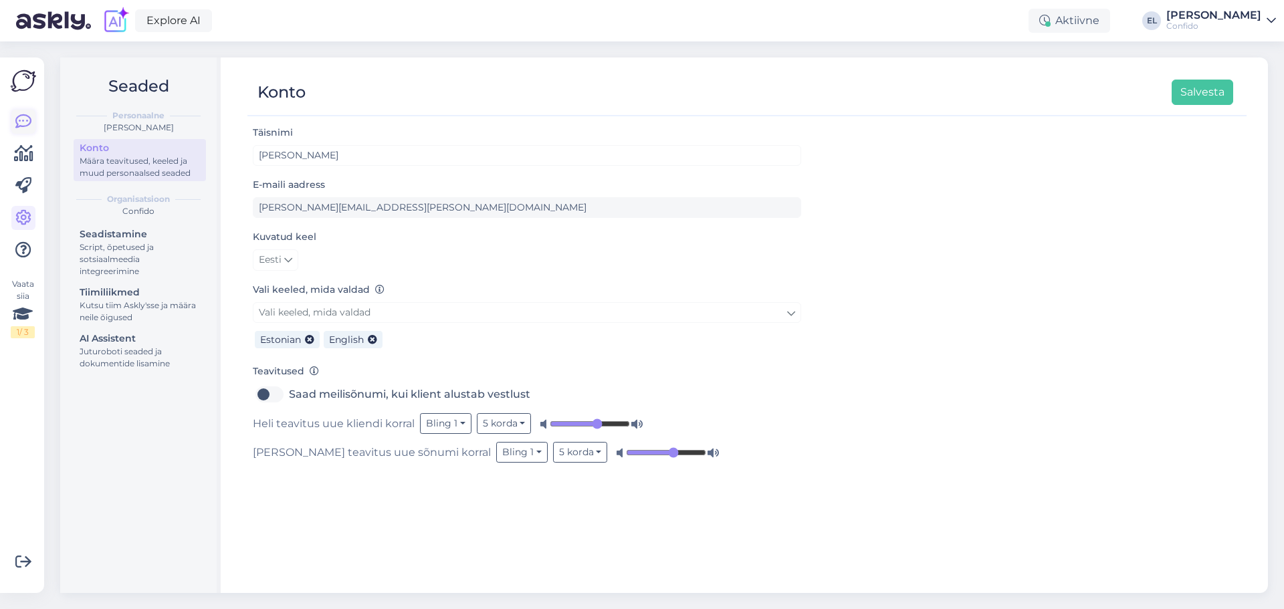
click at [19, 120] on icon at bounding box center [23, 122] width 16 height 16
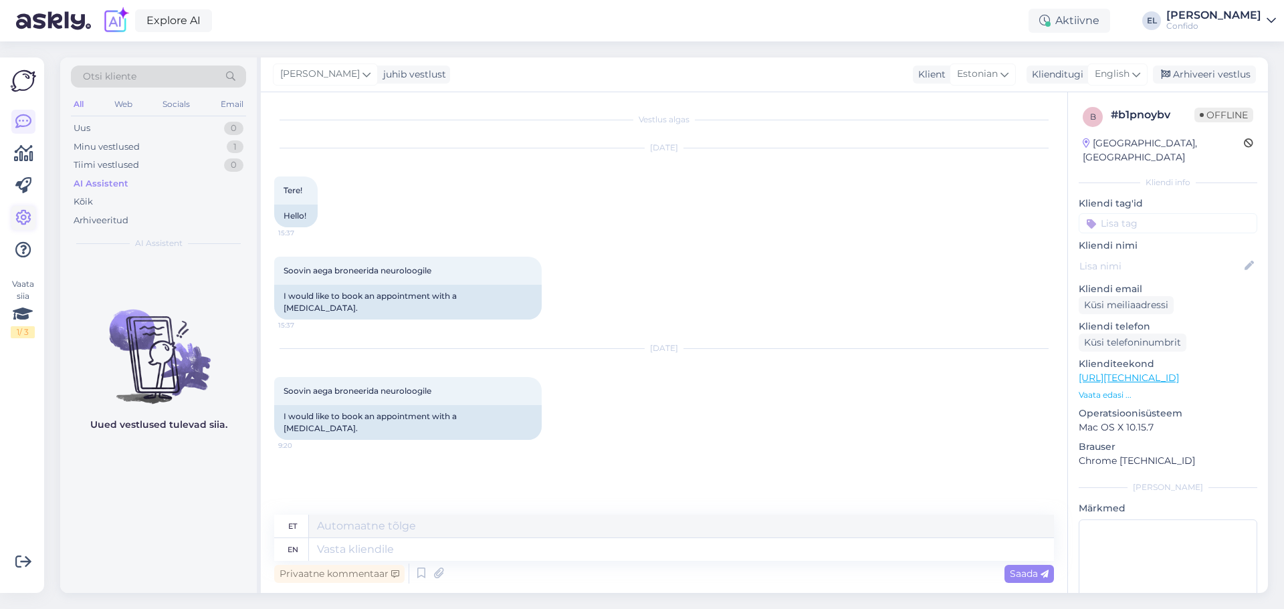
click at [23, 215] on icon at bounding box center [23, 218] width 16 height 16
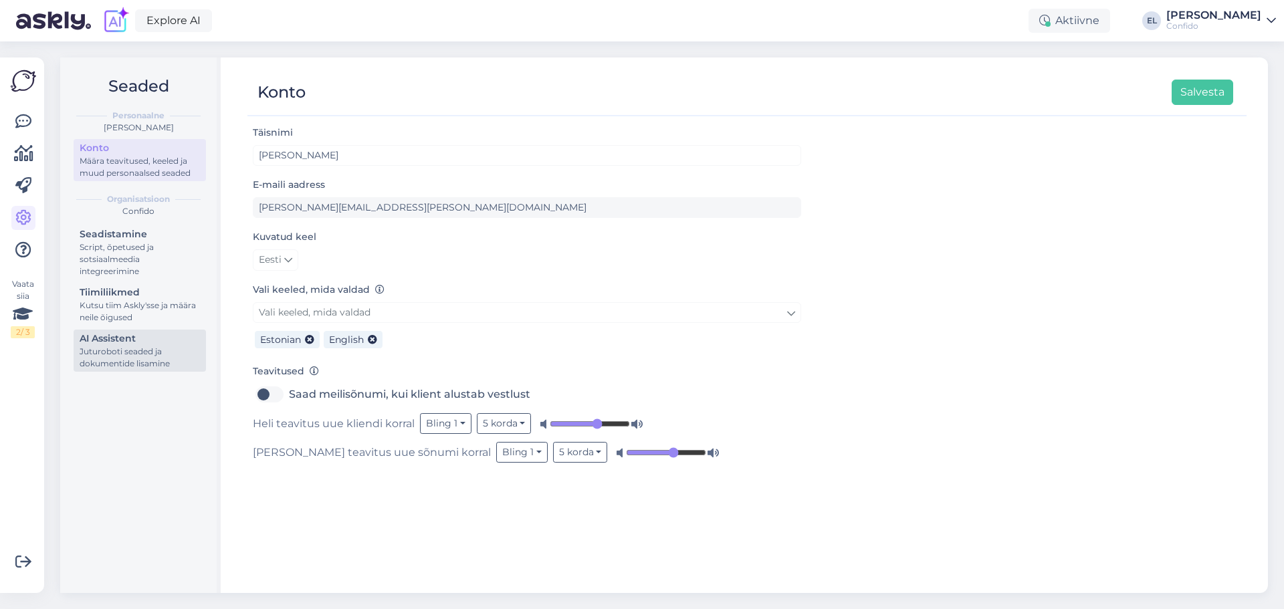
drag, startPoint x: 120, startPoint y: 350, endPoint x: 136, endPoint y: 354, distance: 15.7
click at [120, 350] on div "Juturoboti seaded ja dokumentide lisamine" at bounding box center [140, 358] width 120 height 24
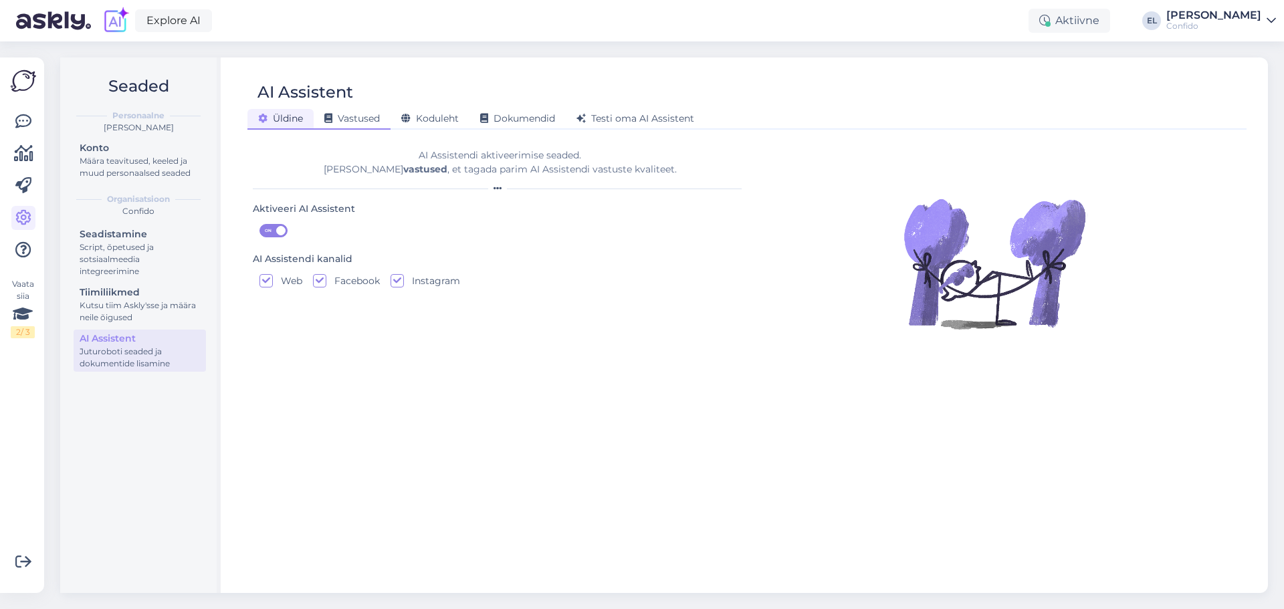
click at [358, 118] on span "Vastused" at bounding box center [352, 118] width 56 height 12
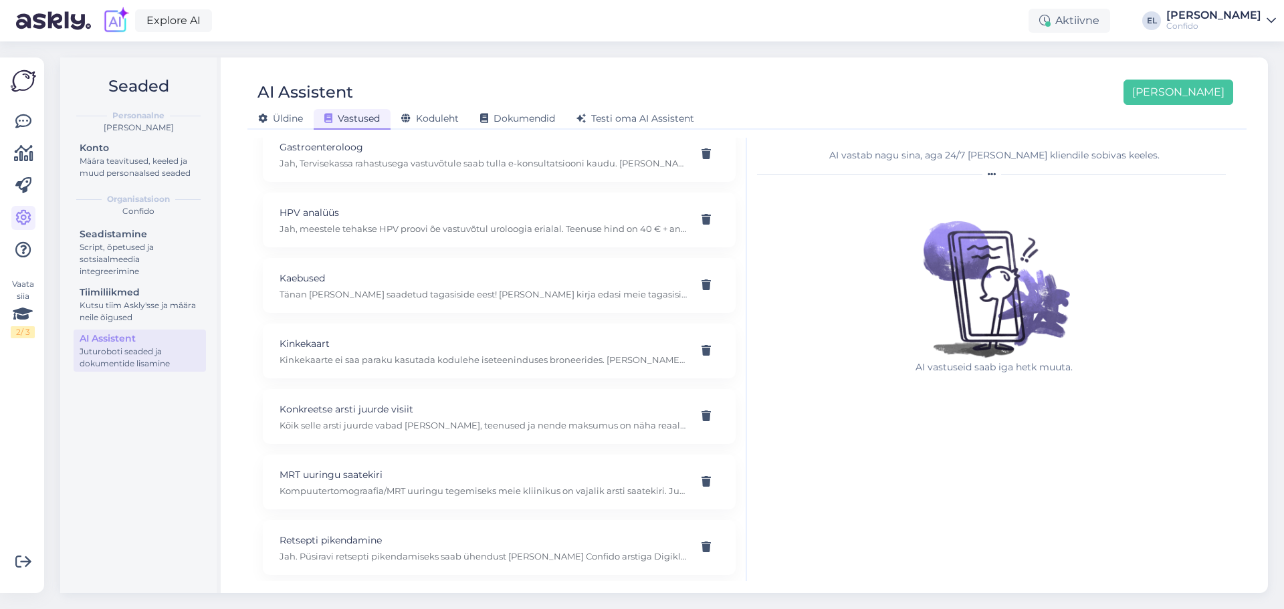
scroll to position [468, 0]
click at [468, 126] on div "Koduleht" at bounding box center [430, 119] width 79 height 21
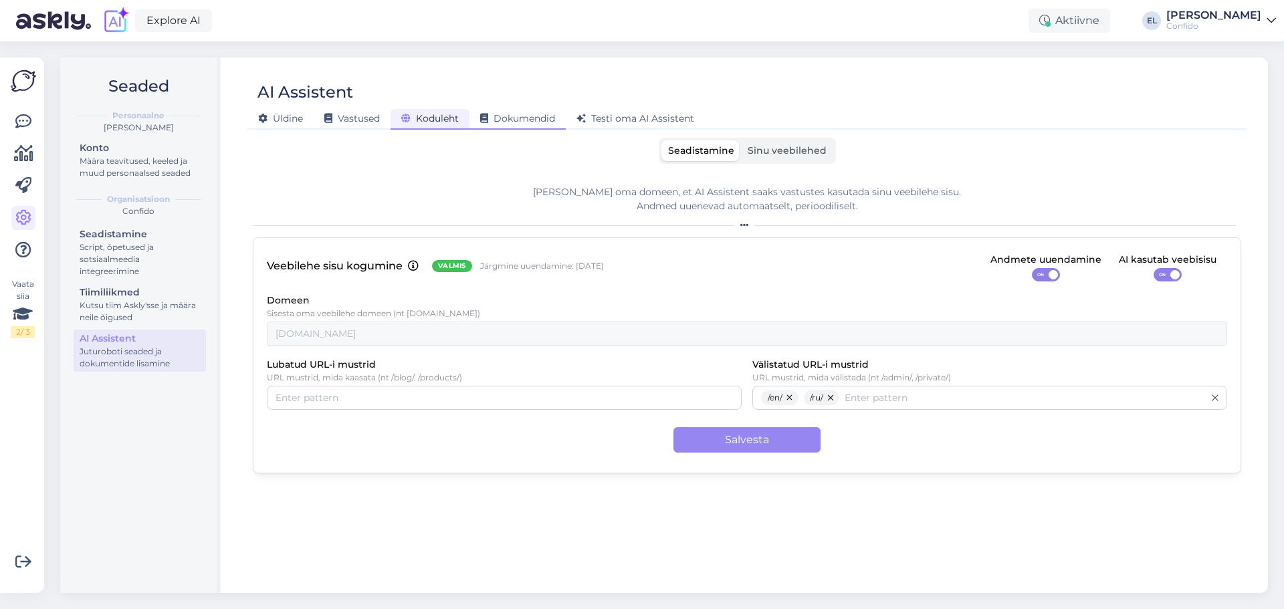
click at [492, 118] on span "Dokumendid" at bounding box center [517, 118] width 75 height 12
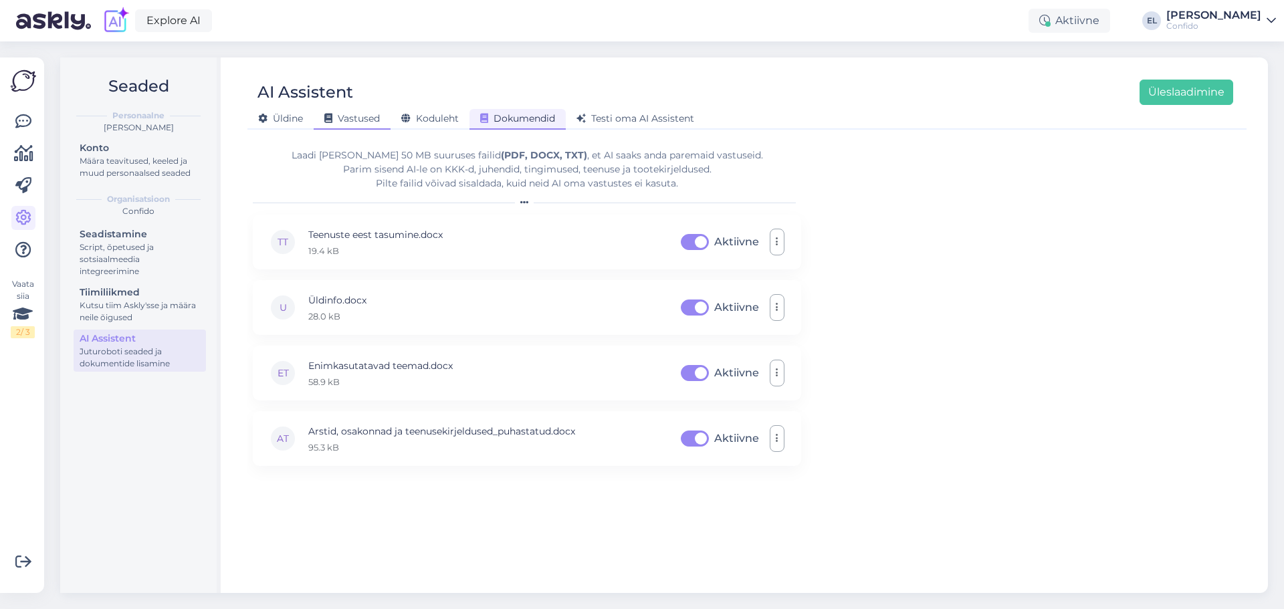
click at [360, 117] on span "Vastused" at bounding box center [352, 118] width 56 height 12
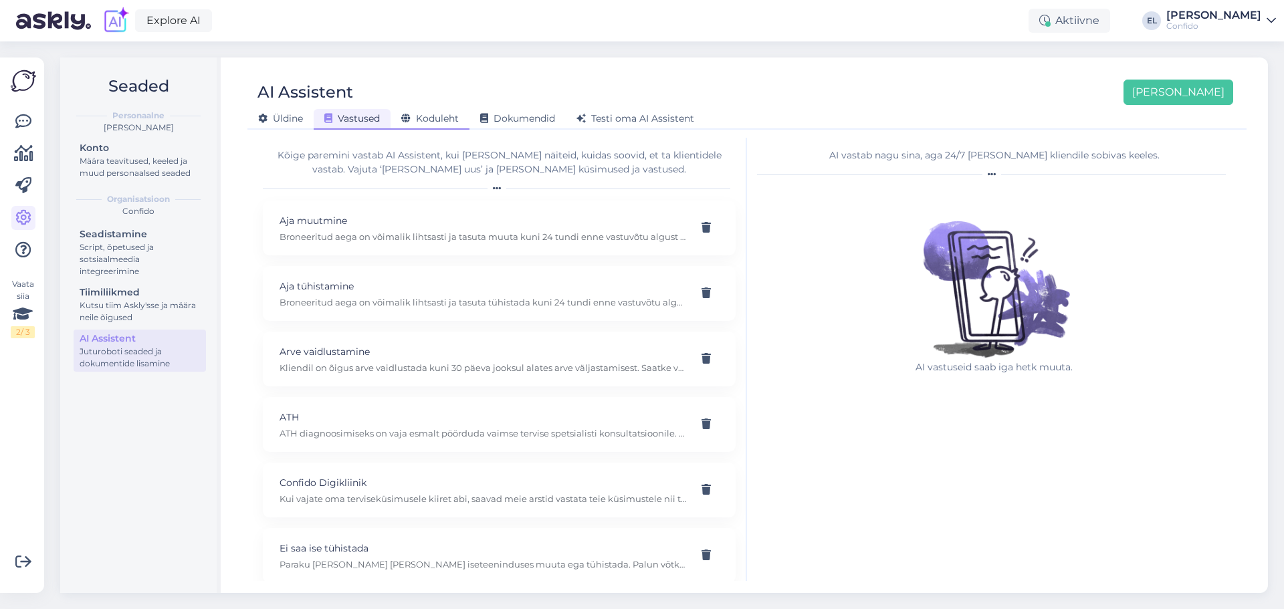
click at [428, 116] on span "Koduleht" at bounding box center [430, 118] width 58 height 12
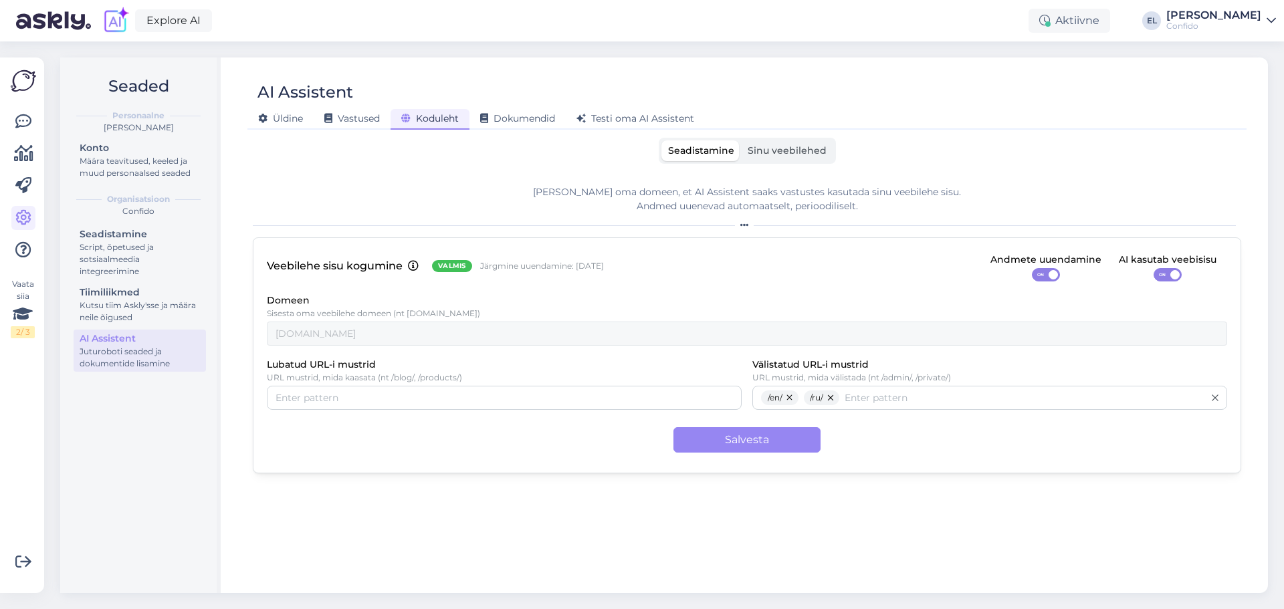
click at [792, 144] on label "Sinu veebilehed" at bounding box center [787, 150] width 92 height 21
click at [741, 140] on input "Sinu veebilehed" at bounding box center [741, 140] width 0 height 0
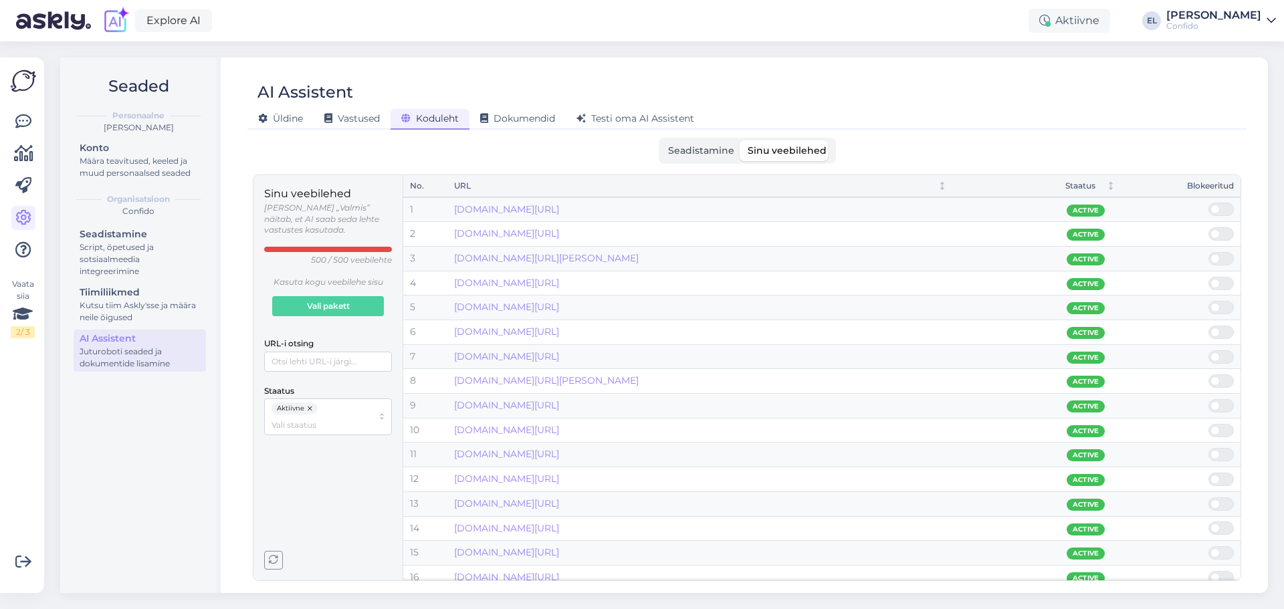
drag, startPoint x: 1182, startPoint y: 114, endPoint x: 1167, endPoint y: 124, distance: 18.4
click at [1182, 114] on div "Üldine Vastused Koduleht Dokumendid Testi oma AI Assistent" at bounding box center [740, 116] width 986 height 23
click at [607, 115] on span "Testi oma AI Assistent" at bounding box center [635, 118] width 118 height 12
